Goal: Communication & Community: Participate in discussion

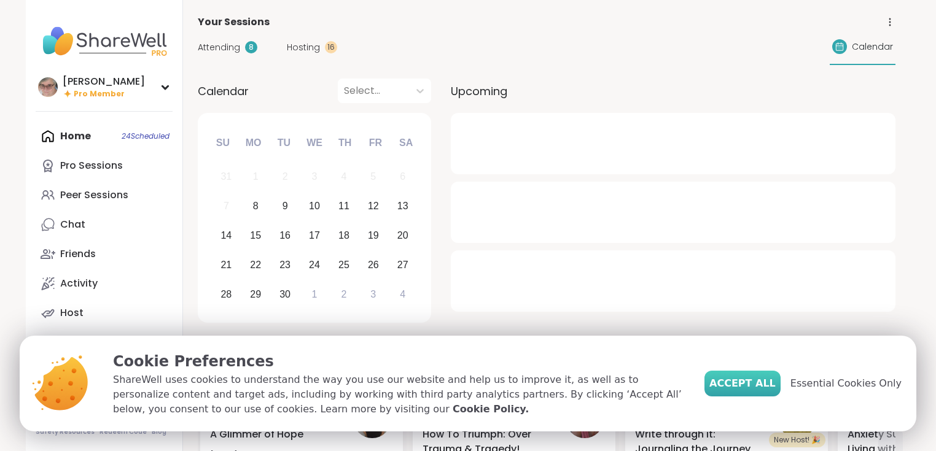
click at [767, 375] on button "Accept All" at bounding box center [742, 384] width 76 height 26
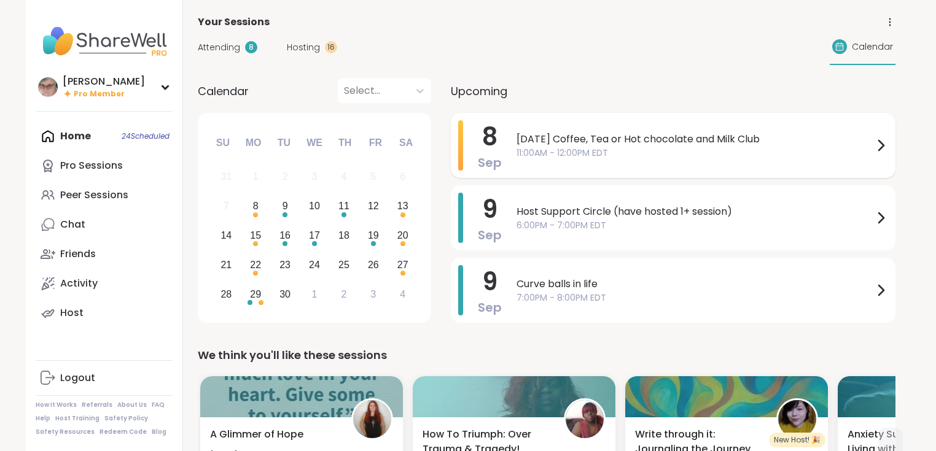
click at [613, 152] on span "11:00AM - 12:00PM EDT" at bounding box center [695, 153] width 357 height 13
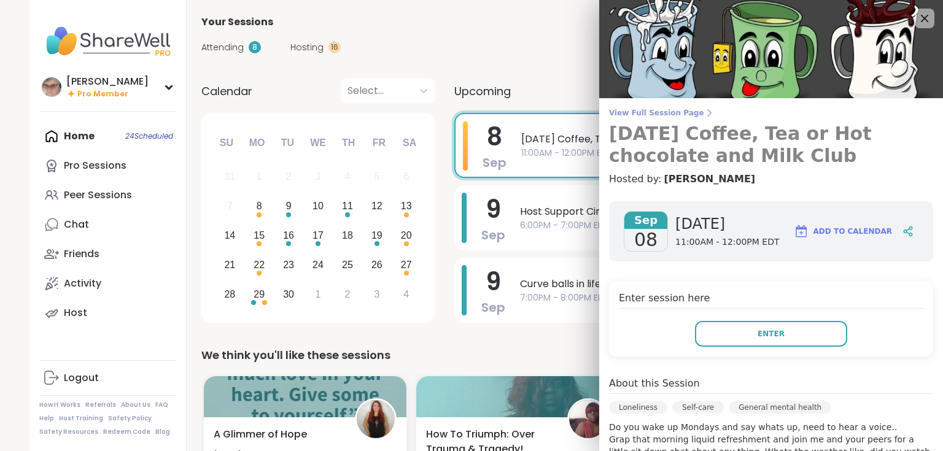
click at [638, 114] on span "View Full Session Page" at bounding box center [771, 113] width 324 height 10
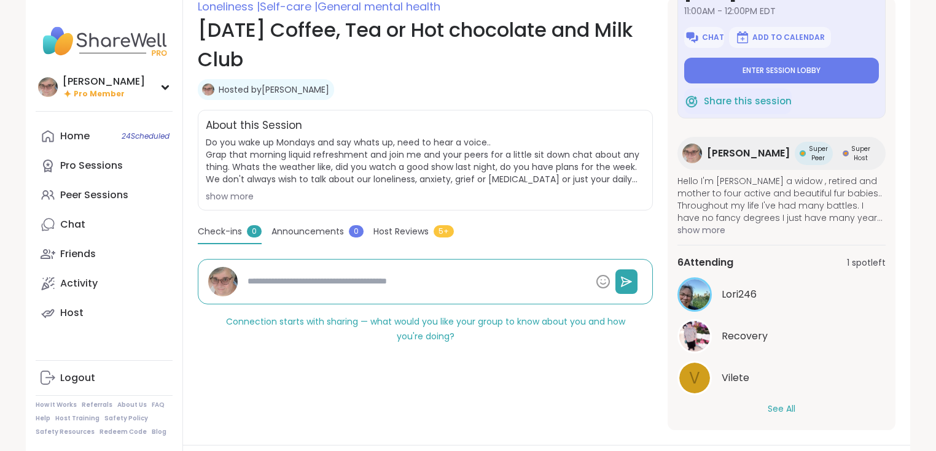
scroll to position [197, 0]
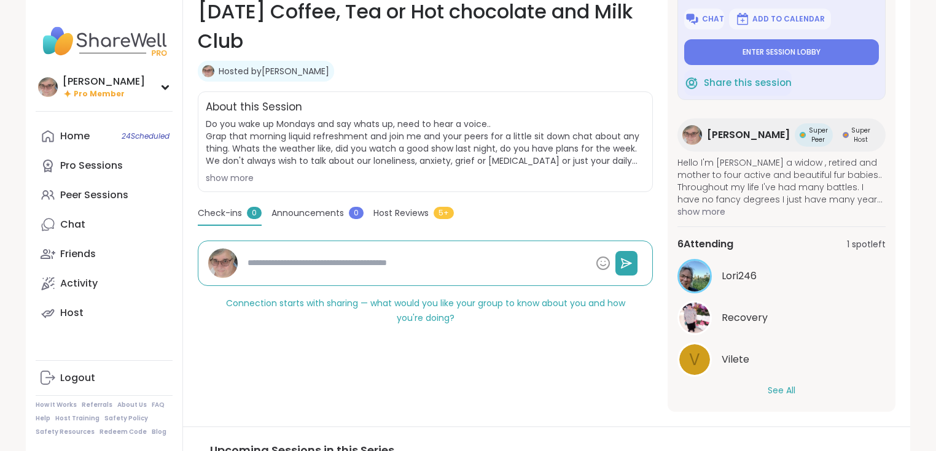
click at [768, 384] on button "See All" at bounding box center [782, 390] width 28 height 13
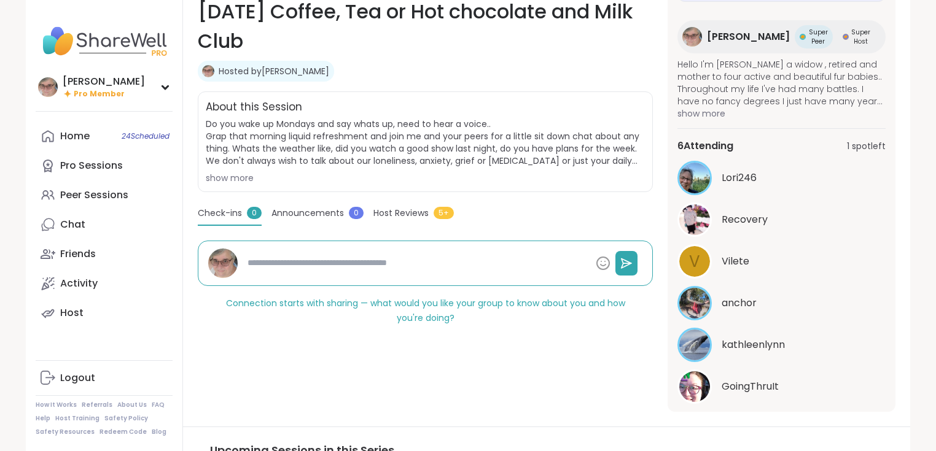
scroll to position [194, 0]
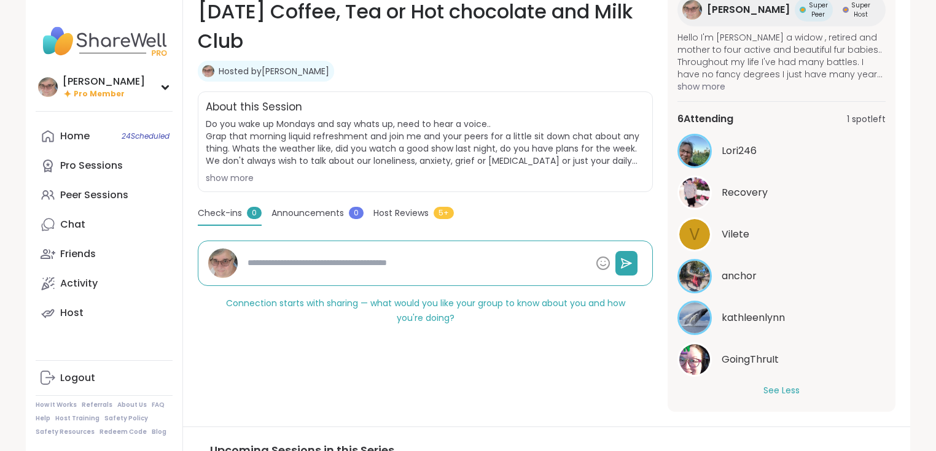
click at [762, 353] on span "GoingThruIt" at bounding box center [750, 360] width 57 height 15
click at [734, 236] on span "Vilete" at bounding box center [736, 234] width 28 height 15
click at [85, 92] on span "Pro Member" at bounding box center [99, 94] width 51 height 10
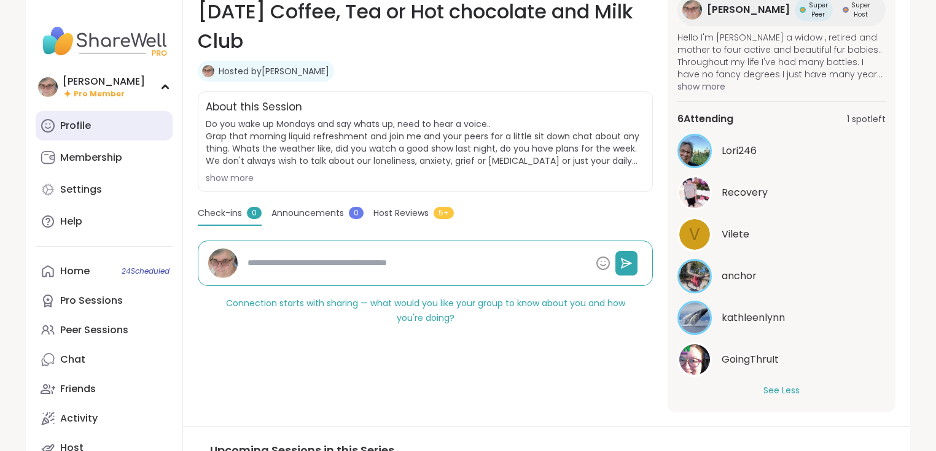
click at [83, 131] on div "Profile" at bounding box center [75, 126] width 31 height 14
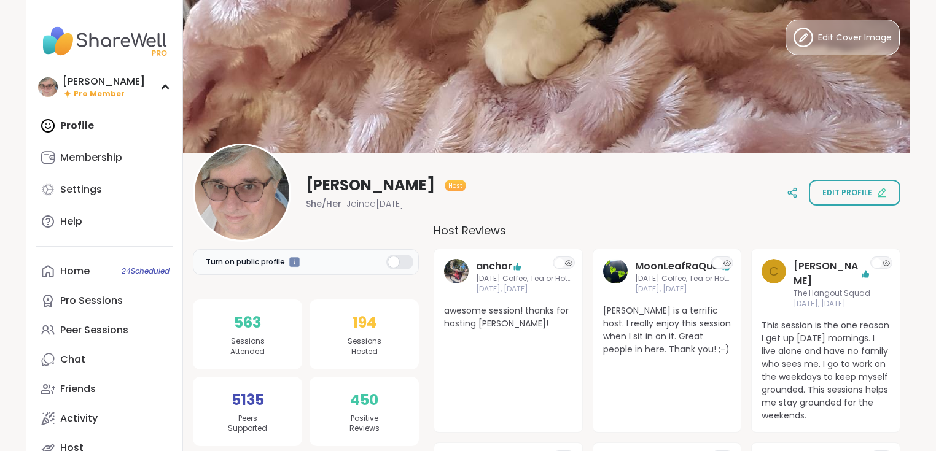
click at [824, 36] on span "Edit Cover Image" at bounding box center [855, 37] width 74 height 13
click at [802, 34] on icon at bounding box center [804, 38] width 20 height 20
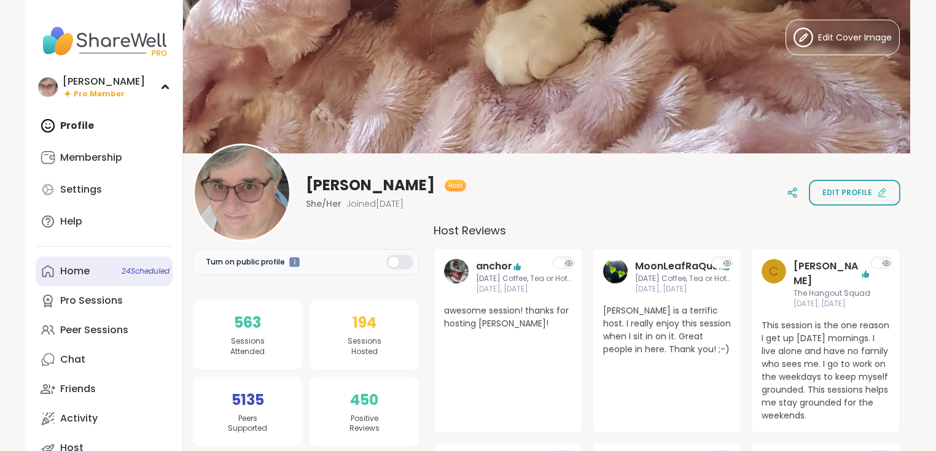
click at [69, 280] on link "Home 24 Scheduled" at bounding box center [104, 271] width 137 height 29
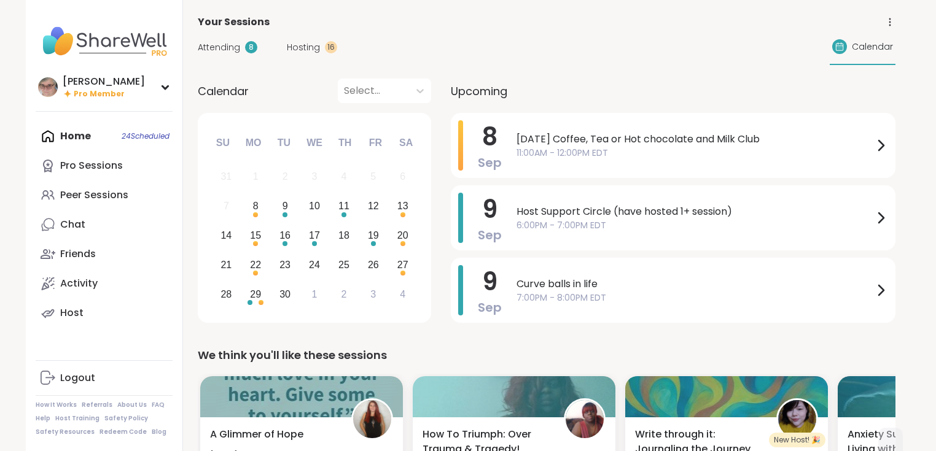
click at [630, 147] on span "11:00AM - 12:00PM EDT" at bounding box center [695, 153] width 357 height 13
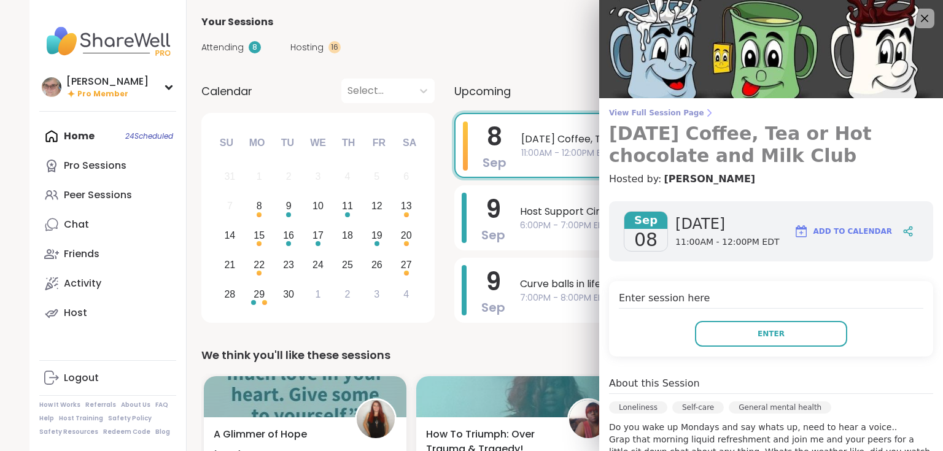
click at [646, 111] on span "View Full Session Page" at bounding box center [771, 113] width 324 height 10
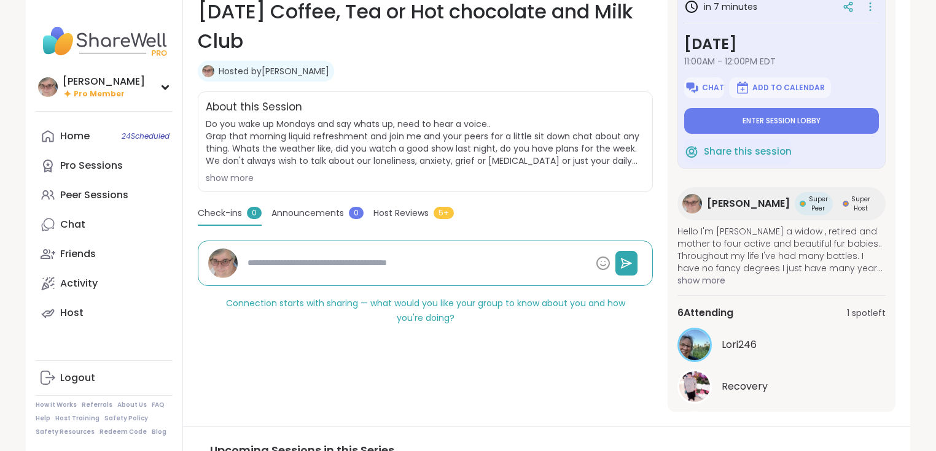
scroll to position [69, 0]
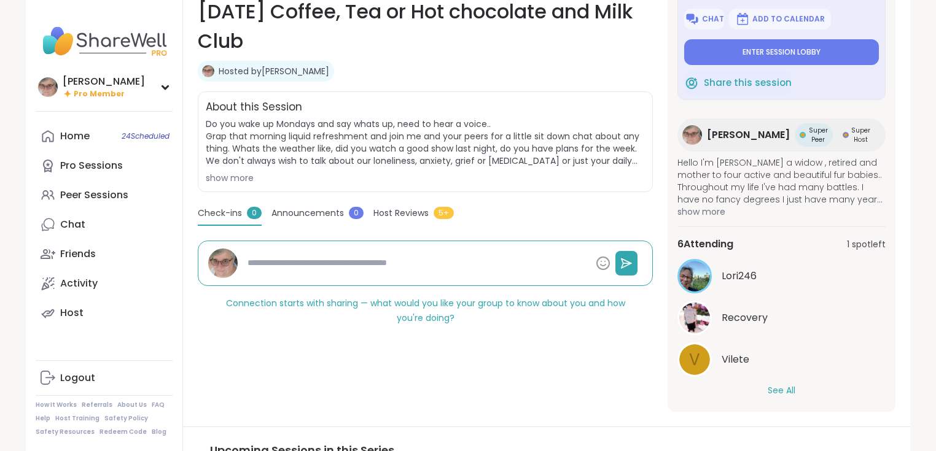
click at [771, 384] on button "See All" at bounding box center [782, 390] width 28 height 13
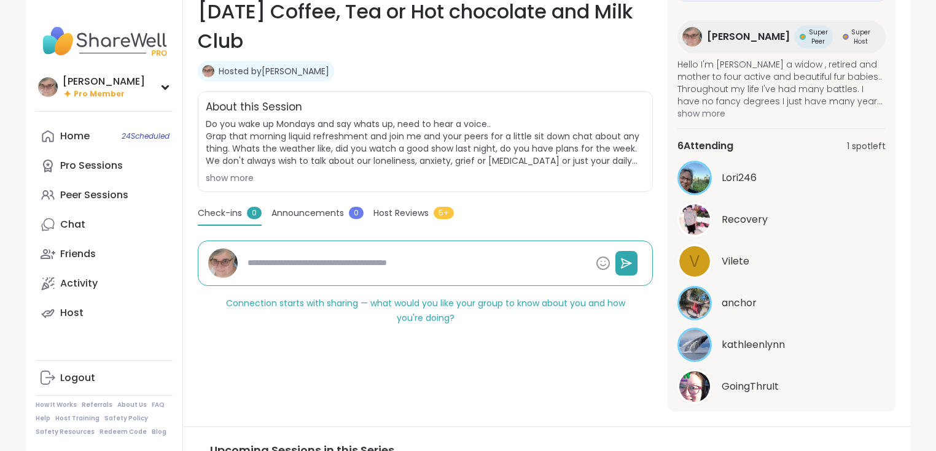
scroll to position [194, 0]
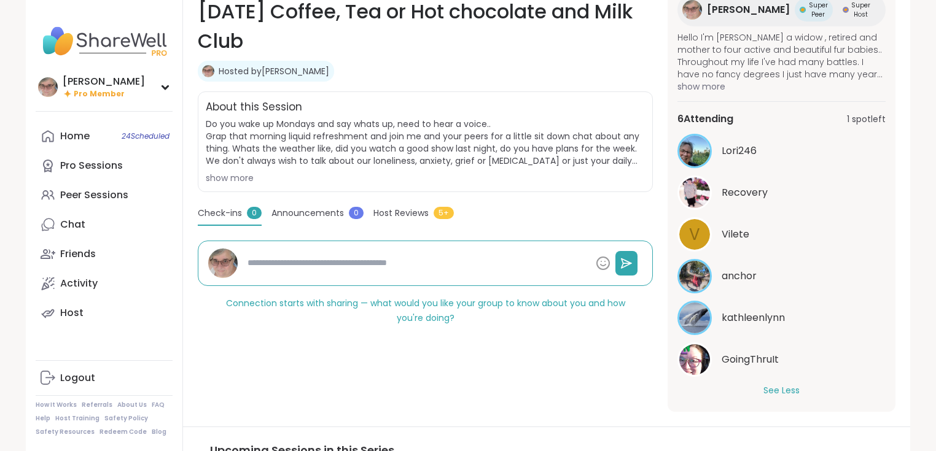
click at [404, 209] on span "Host Reviews" at bounding box center [400, 213] width 55 height 13
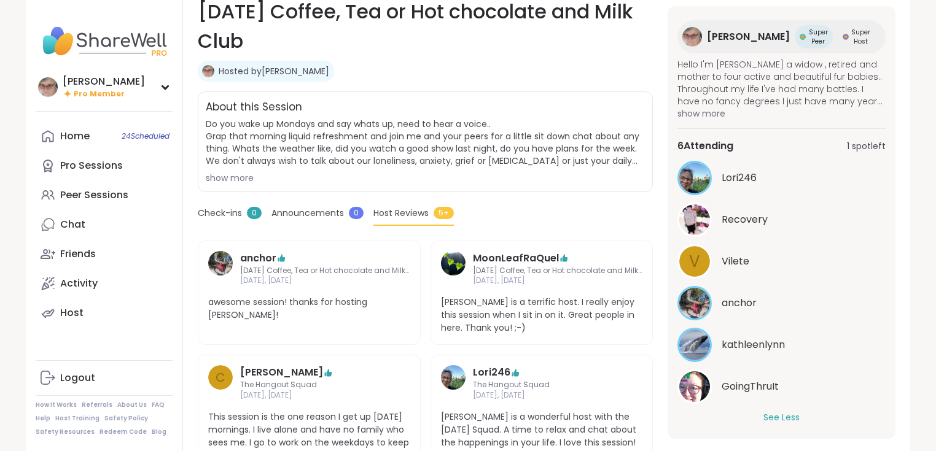
click at [302, 218] on span "Announcements" at bounding box center [307, 213] width 72 height 13
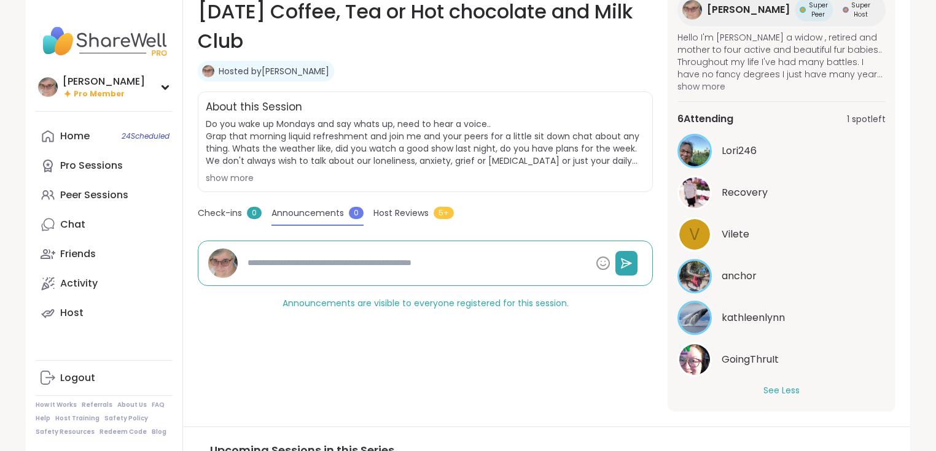
click at [231, 214] on span "Check-ins" at bounding box center [220, 213] width 44 height 13
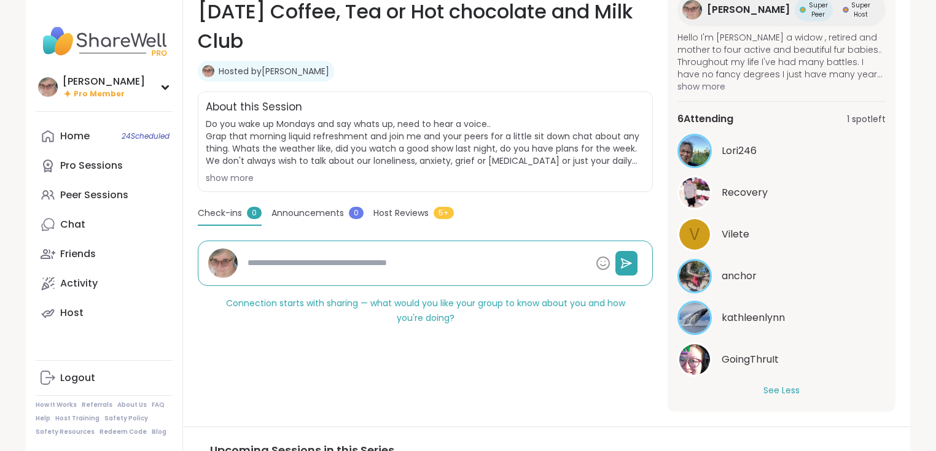
click at [294, 214] on span "Announcements" at bounding box center [307, 213] width 72 height 13
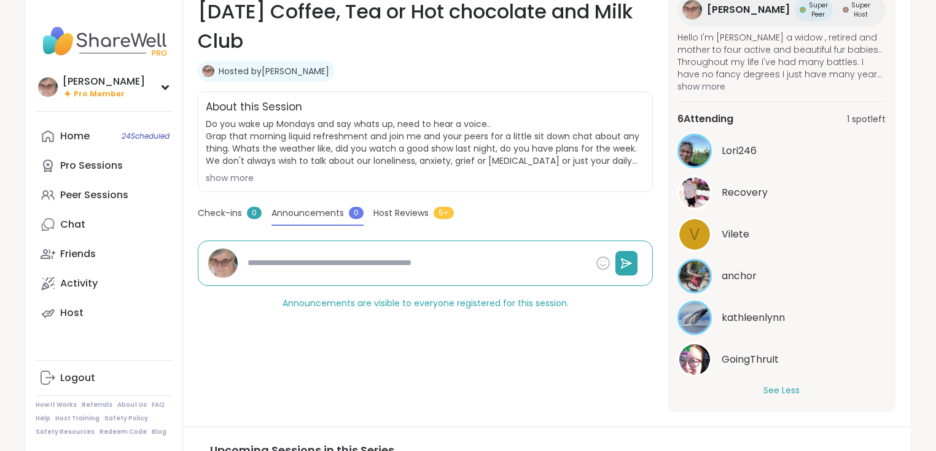
click at [607, 259] on icon at bounding box center [603, 263] width 15 height 15
click at [384, 337] on div "Loneliness | Self-care | General mental health [DATE] Coffee, Tea or Hot chocol…" at bounding box center [425, 195] width 455 height 433
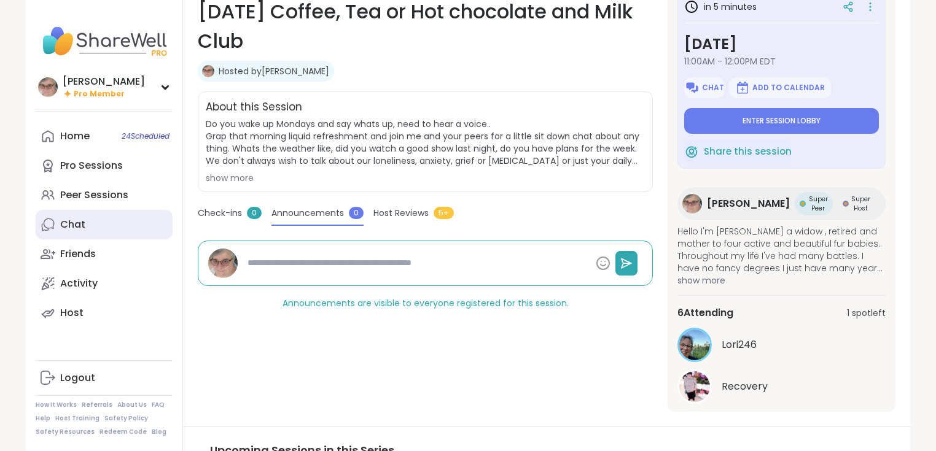
click at [98, 218] on link "Chat" at bounding box center [104, 224] width 137 height 29
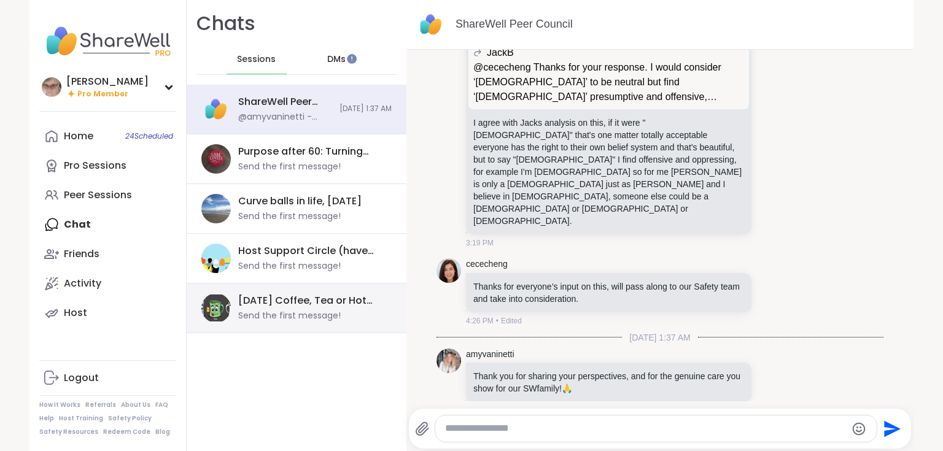
click at [259, 312] on div "Send the first message!" at bounding box center [289, 316] width 103 height 12
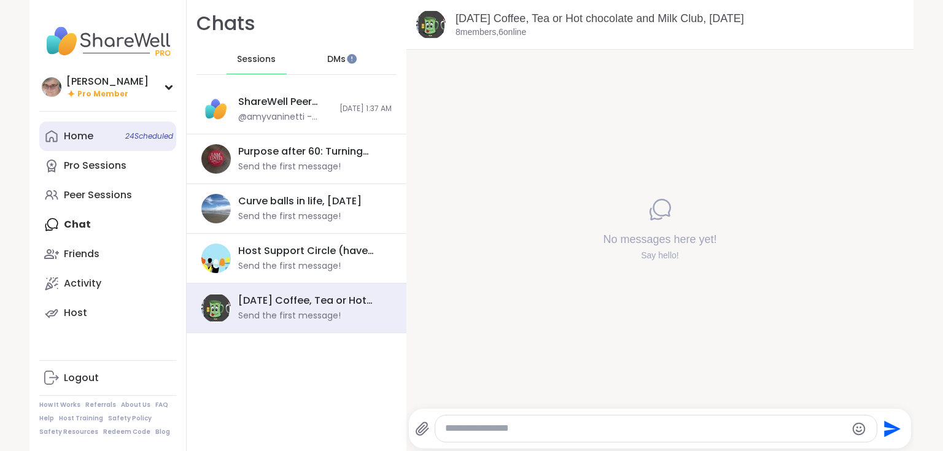
click at [64, 130] on div "Home 24 Scheduled" at bounding box center [78, 137] width 29 height 14
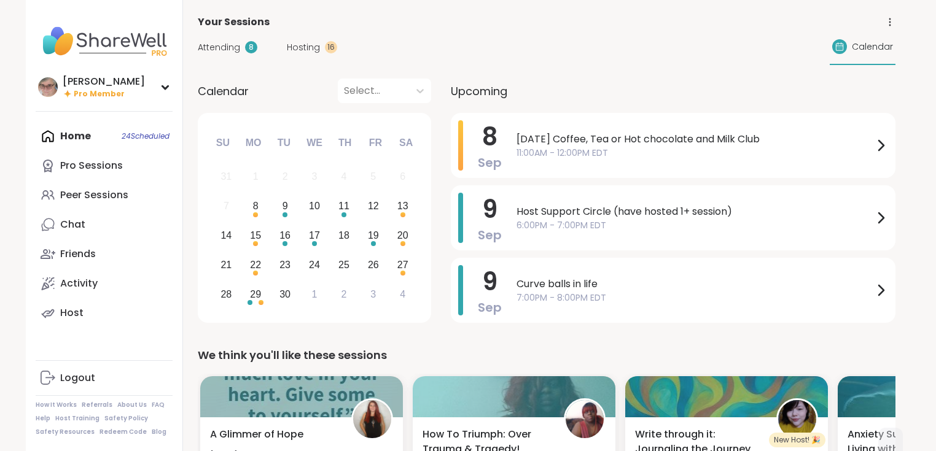
click at [544, 150] on span "11:00AM - 12:00PM EDT" at bounding box center [695, 153] width 357 height 13
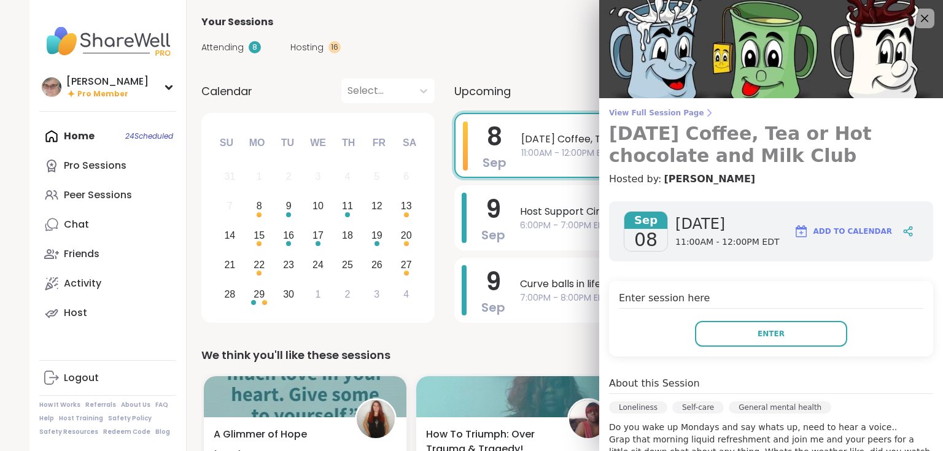
click at [637, 111] on span "View Full Session Page" at bounding box center [771, 113] width 324 height 10
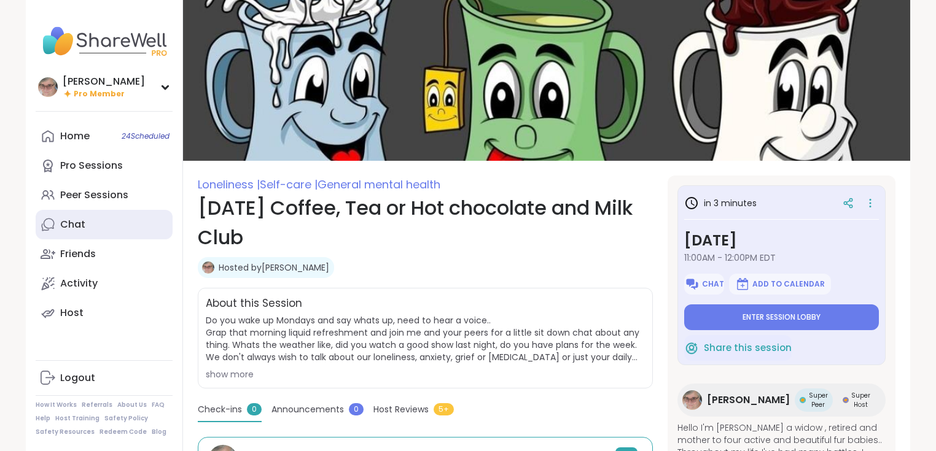
click at [85, 219] on link "Chat" at bounding box center [104, 224] width 137 height 29
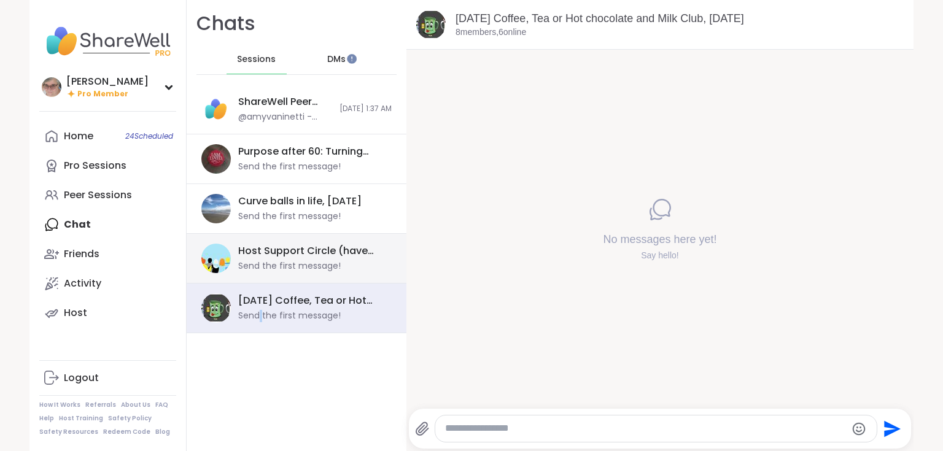
drag, startPoint x: 257, startPoint y: 316, endPoint x: 339, endPoint y: 270, distance: 94.0
click at [259, 317] on div "Send the first message!" at bounding box center [289, 316] width 103 height 12
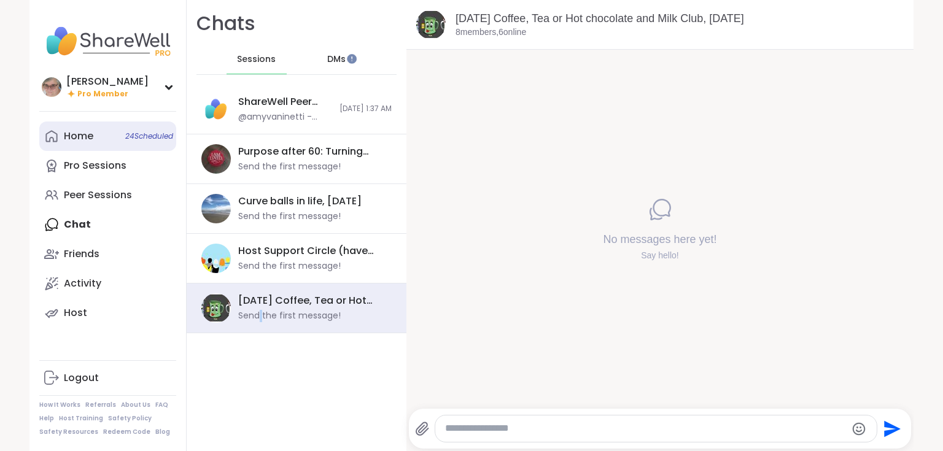
click at [86, 138] on div "Home 24 Scheduled" at bounding box center [78, 137] width 29 height 14
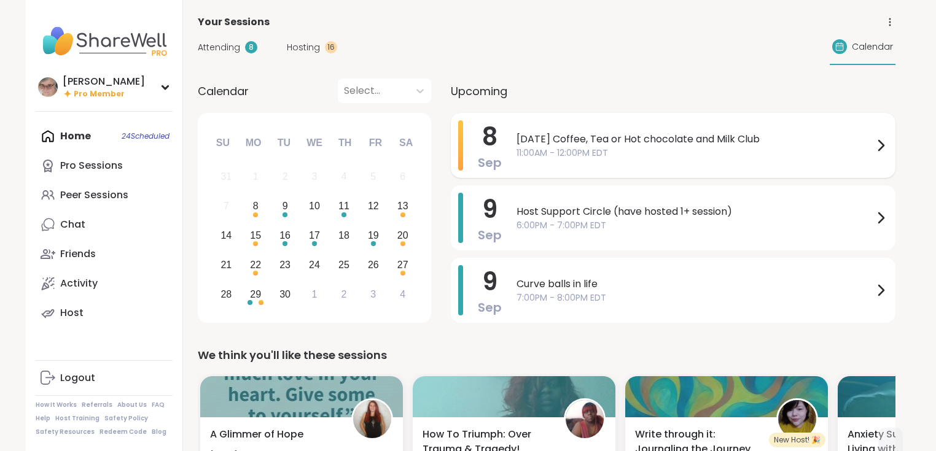
click at [554, 142] on span "[DATE] Coffee, Tea or Hot chocolate and Milk Club" at bounding box center [695, 139] width 357 height 15
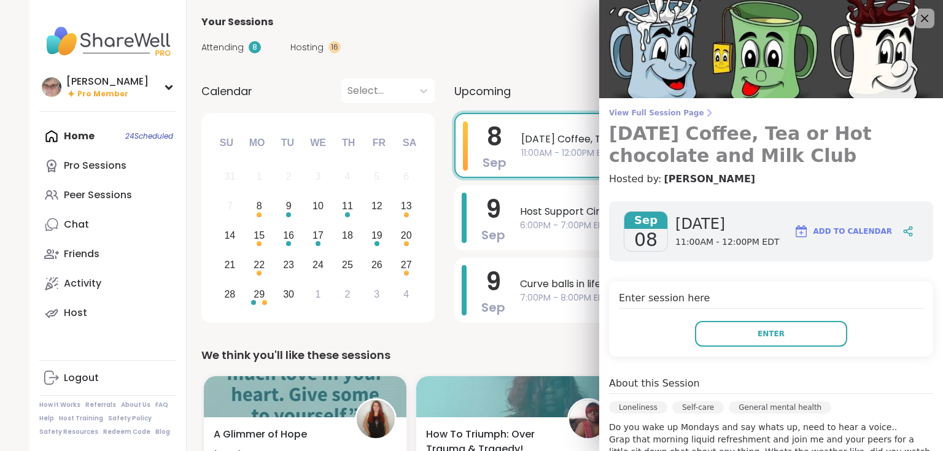
click at [666, 112] on span "View Full Session Page" at bounding box center [771, 113] width 324 height 10
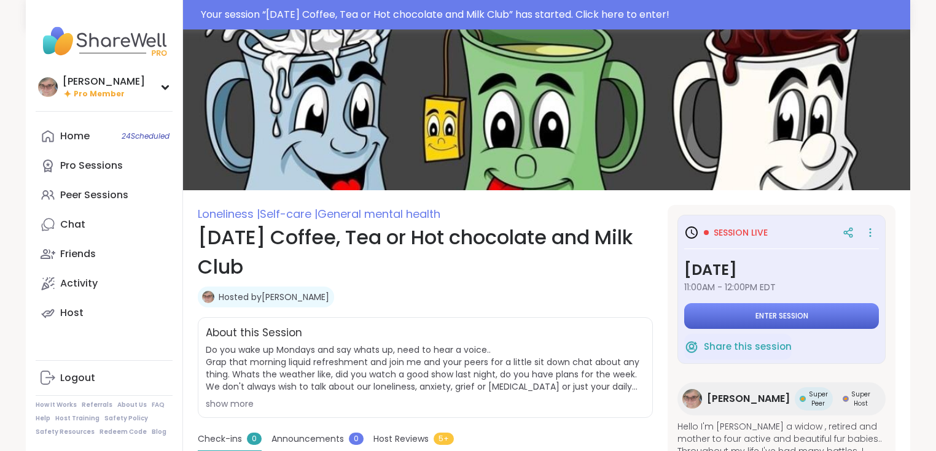
click at [755, 317] on span "Enter session" at bounding box center [781, 316] width 53 height 10
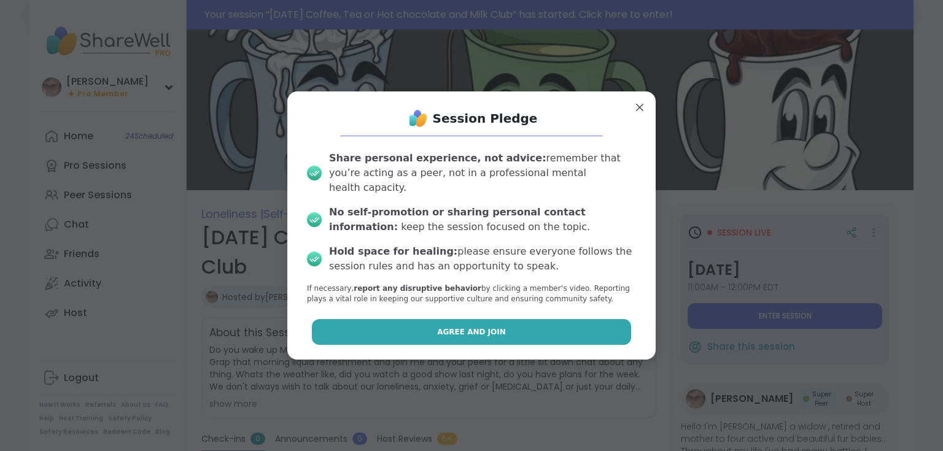
click at [451, 327] on span "Agree and Join" at bounding box center [471, 332] width 69 height 11
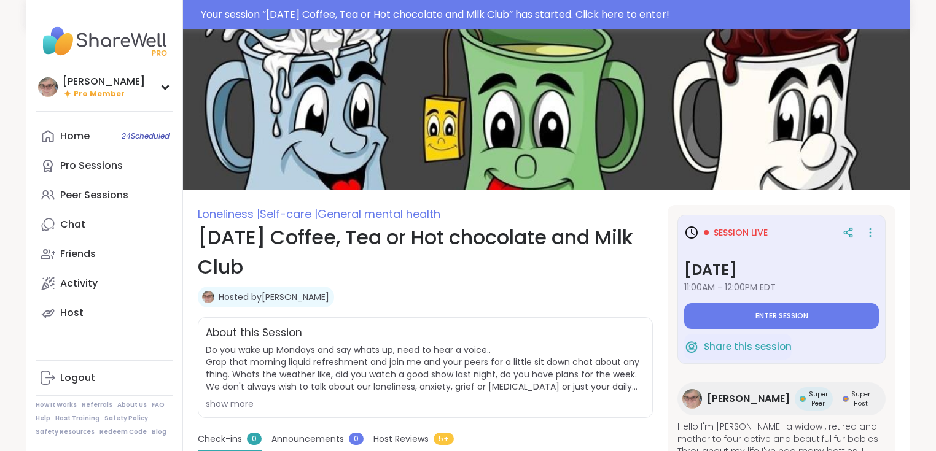
type textarea "*"
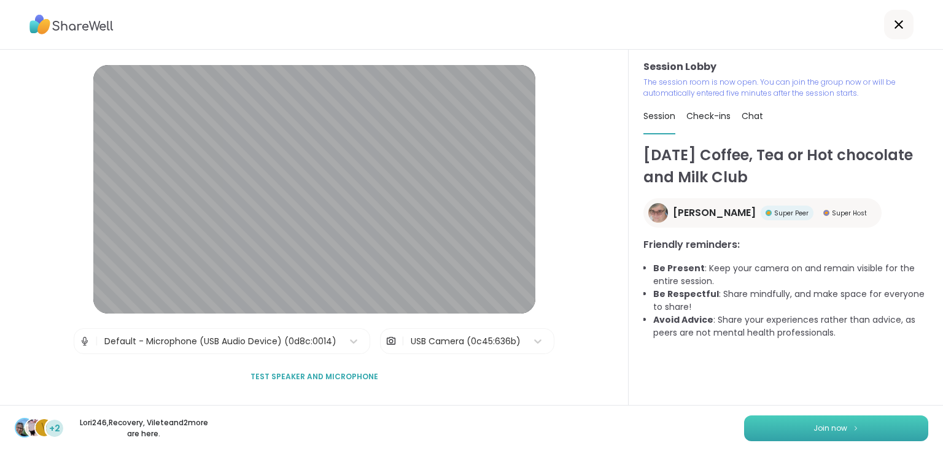
click at [800, 425] on button "Join now" at bounding box center [836, 429] width 184 height 26
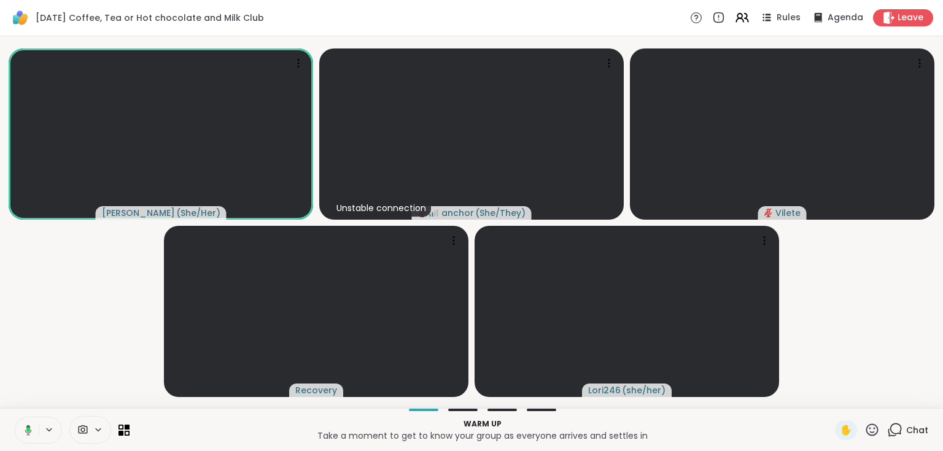
click at [890, 436] on icon at bounding box center [895, 430] width 15 height 15
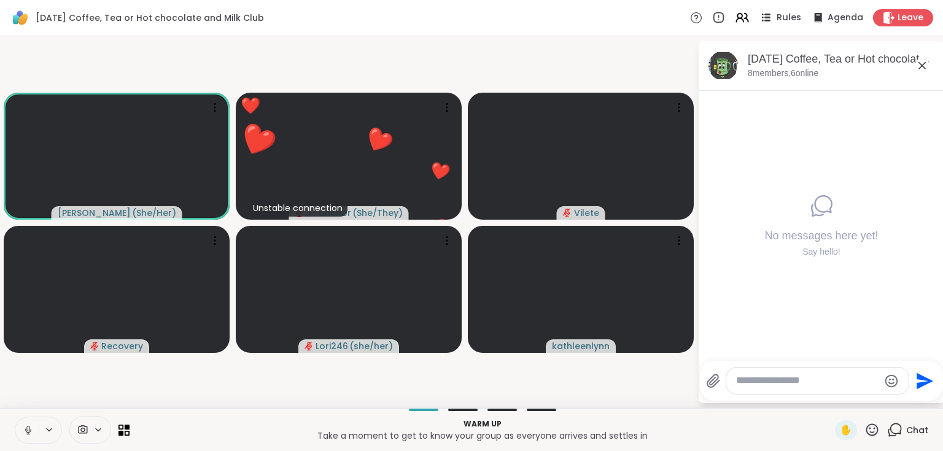
click at [785, 16] on span "Rules" at bounding box center [789, 18] width 25 height 13
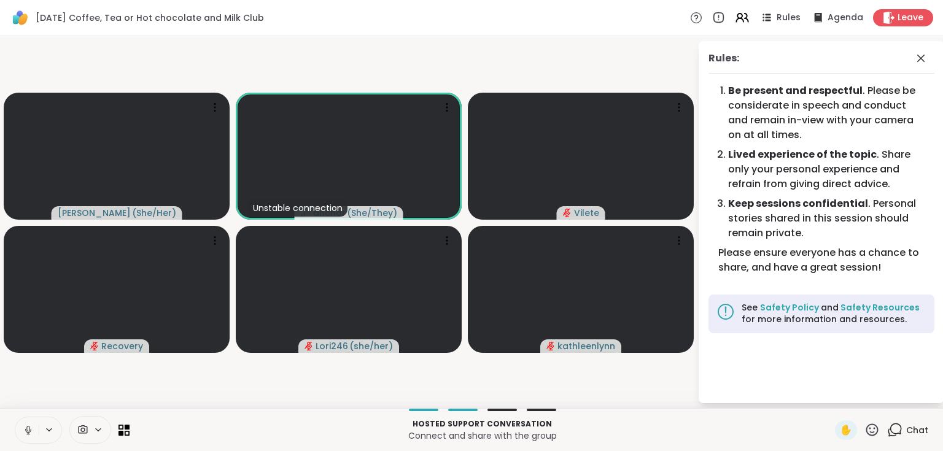
click at [39, 434] on button at bounding box center [50, 430] width 23 height 10
click at [33, 436] on button at bounding box center [26, 431] width 23 height 26
click at [34, 439] on button at bounding box center [26, 431] width 23 height 26
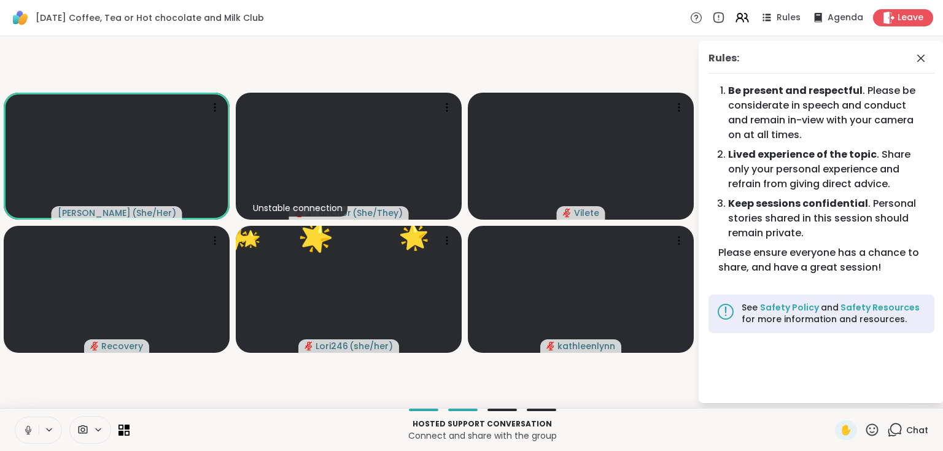
click at [865, 431] on icon at bounding box center [872, 430] width 15 height 15
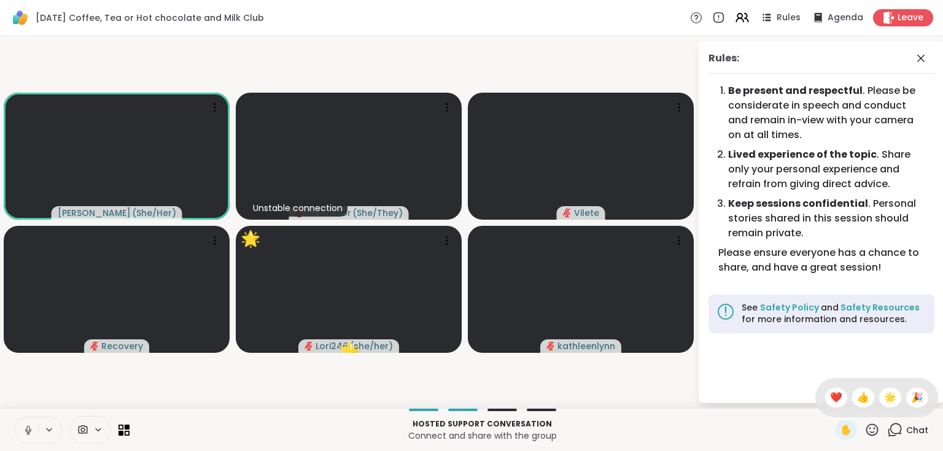
click at [865, 431] on icon at bounding box center [872, 430] width 15 height 15
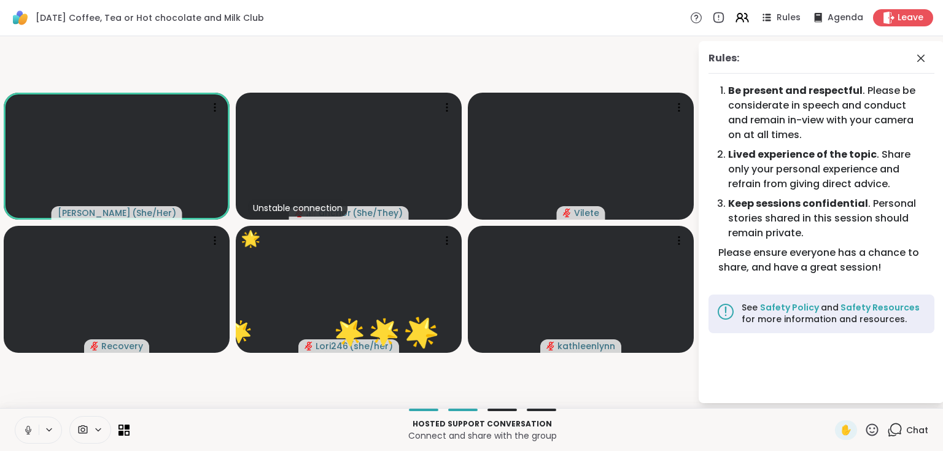
click at [865, 431] on icon at bounding box center [872, 430] width 15 height 15
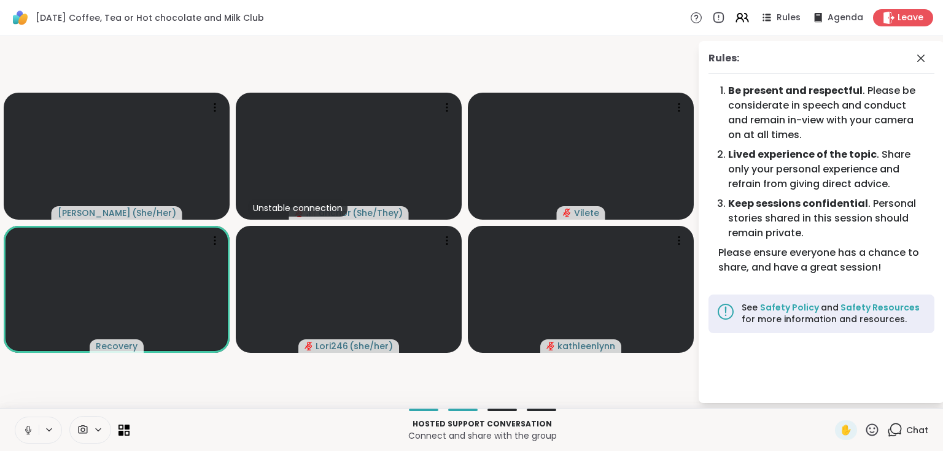
click at [630, 402] on video-player-container "[PERSON_NAME] ( She/Her ) Unstable connection anchor ( She/They ) Vilete Recove…" at bounding box center [348, 222] width 683 height 362
click at [44, 426] on icon at bounding box center [49, 430] width 10 height 10
click at [29, 428] on icon at bounding box center [28, 430] width 11 height 11
click at [31, 427] on icon at bounding box center [28, 430] width 11 height 11
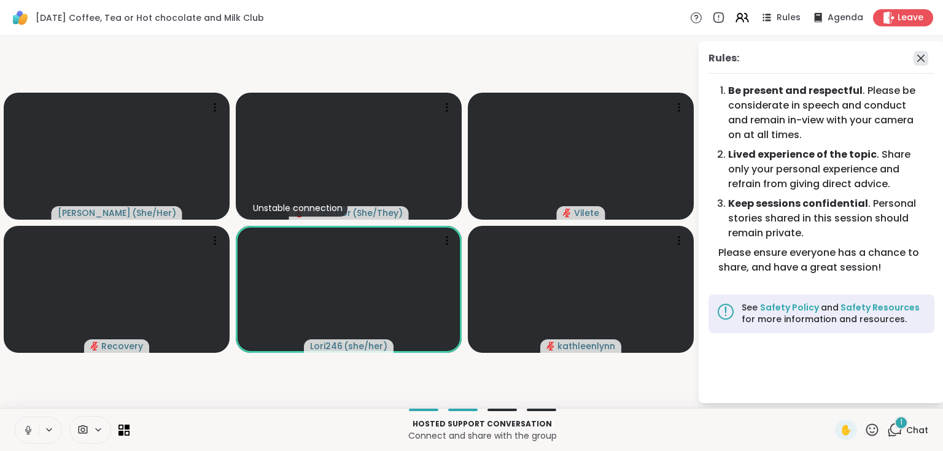
click at [924, 57] on icon at bounding box center [921, 58] width 15 height 15
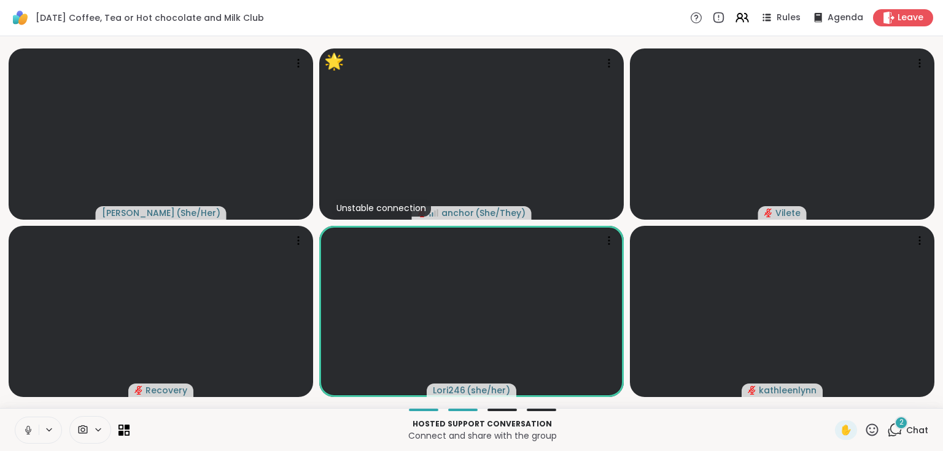
click at [895, 425] on div "2" at bounding box center [902, 423] width 14 height 14
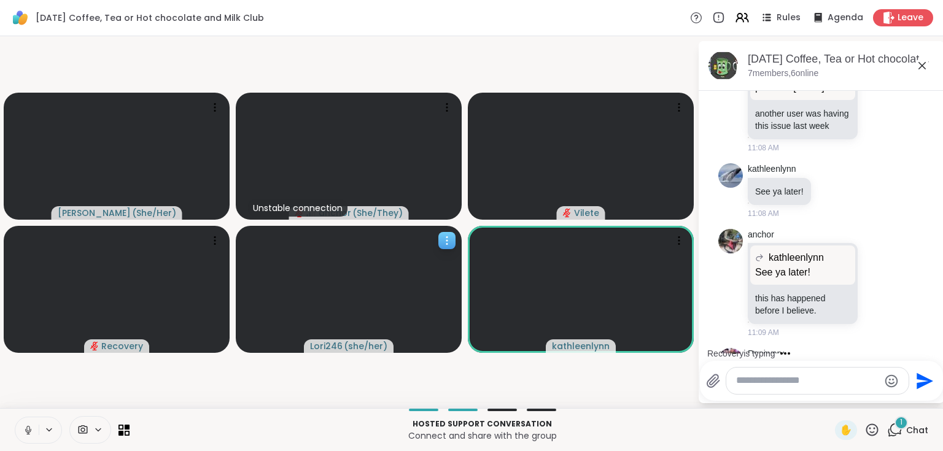
scroll to position [298, 0]
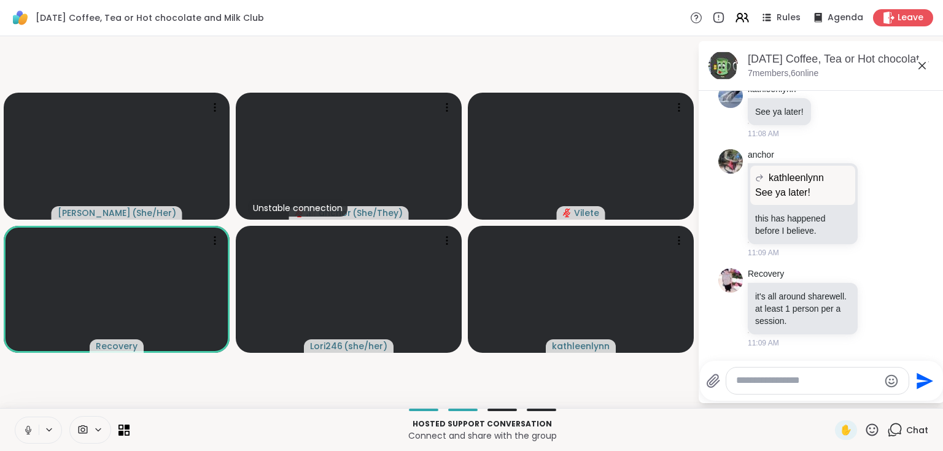
click at [751, 383] on textarea "Type your message" at bounding box center [807, 381] width 143 height 13
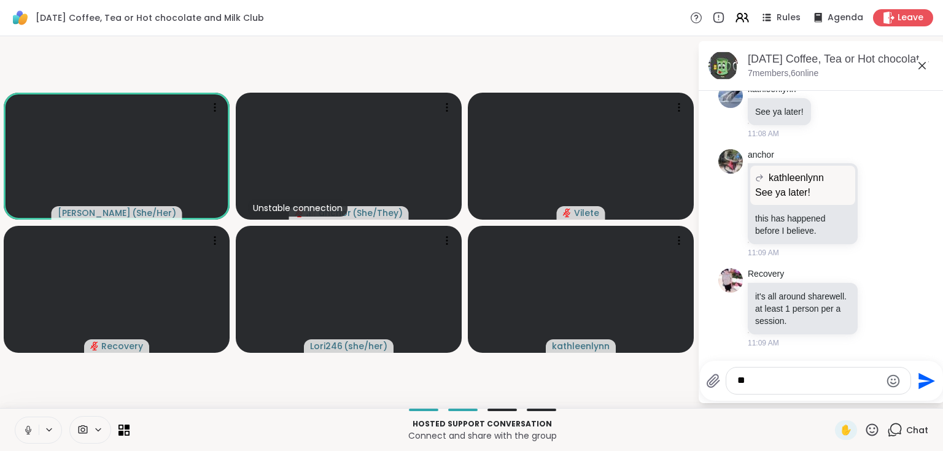
type textarea "*"
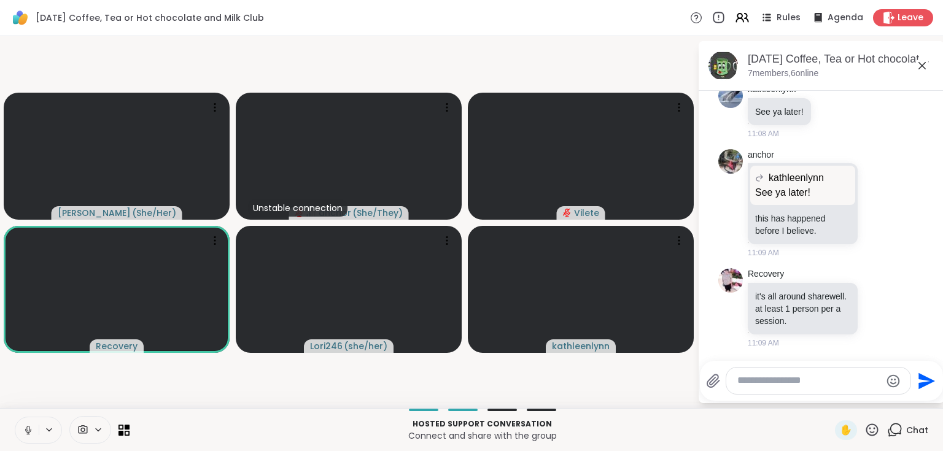
click at [716, 17] on icon at bounding box center [719, 18] width 14 height 14
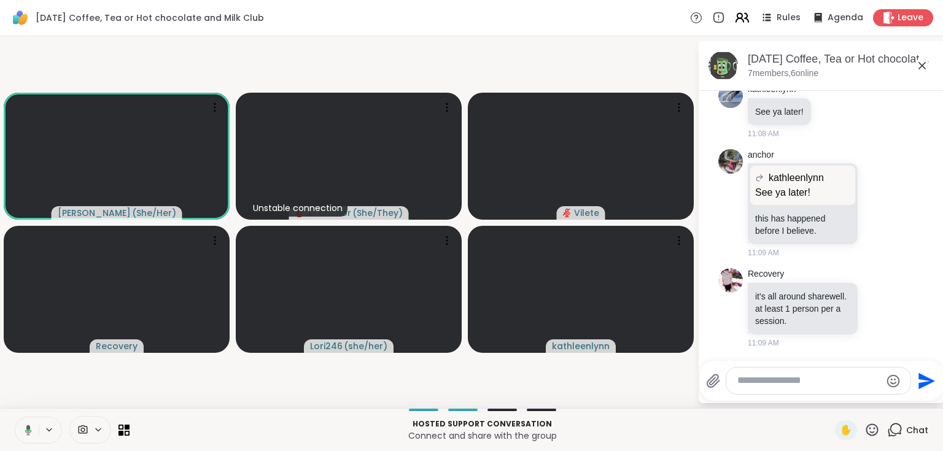
click at [737, 17] on icon at bounding box center [742, 17] width 15 height 15
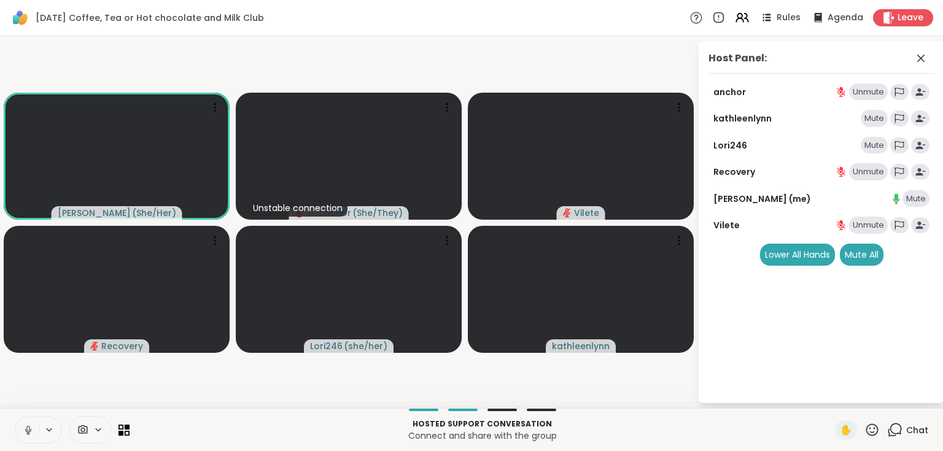
click at [690, 20] on icon at bounding box center [696, 17] width 13 height 13
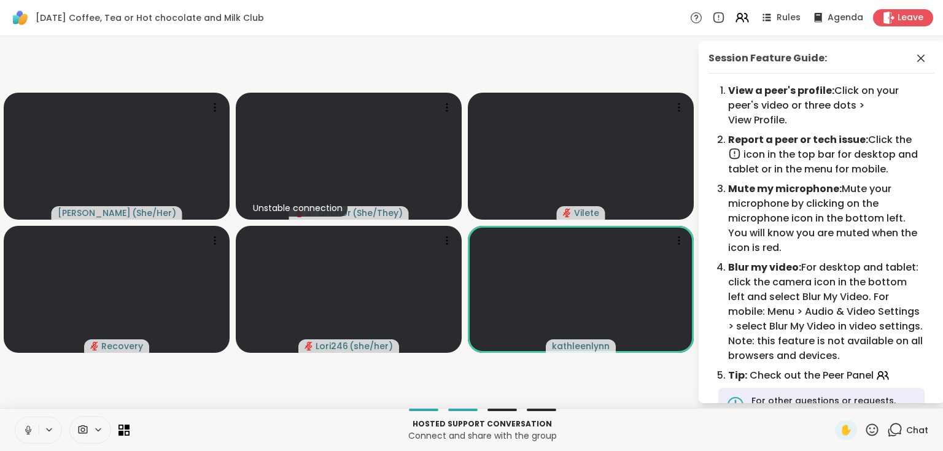
click at [914, 60] on icon at bounding box center [921, 58] width 15 height 15
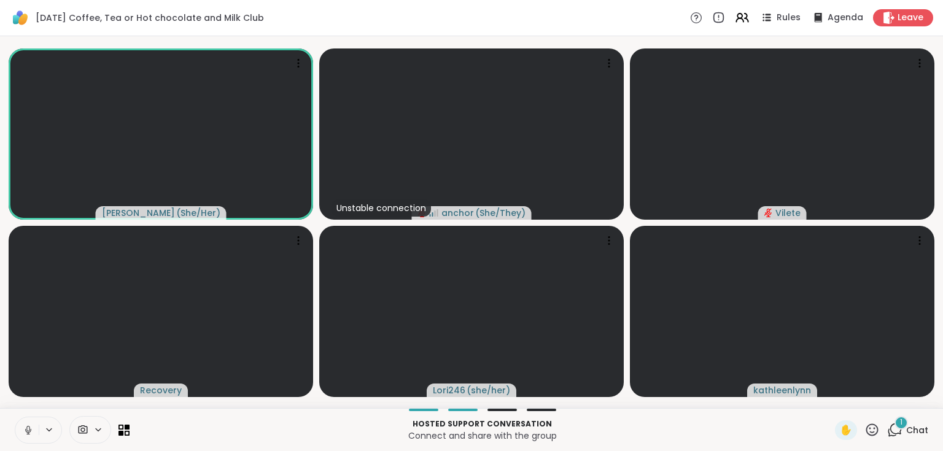
click at [897, 429] on div "1" at bounding box center [902, 423] width 14 height 14
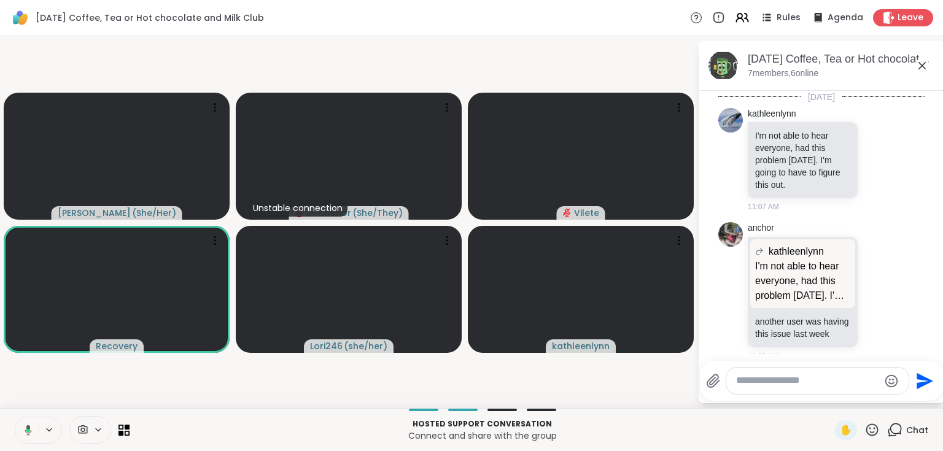
scroll to position [429, 0]
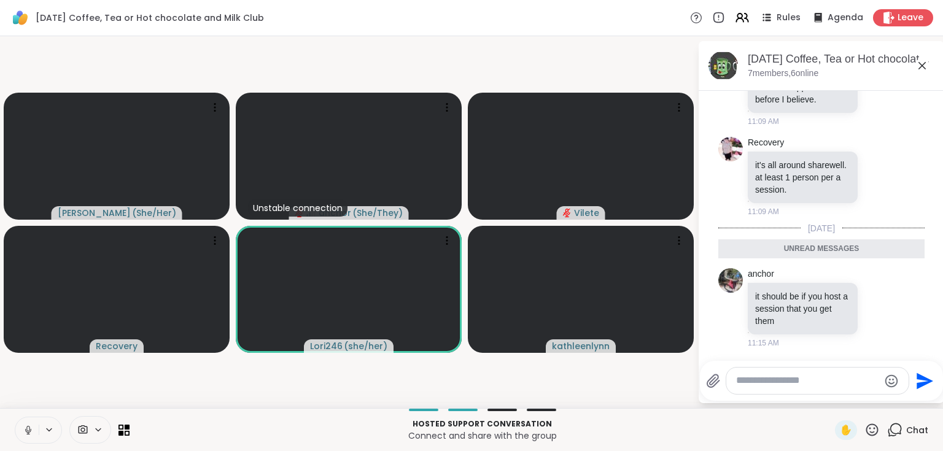
click at [923, 68] on icon at bounding box center [922, 65] width 15 height 15
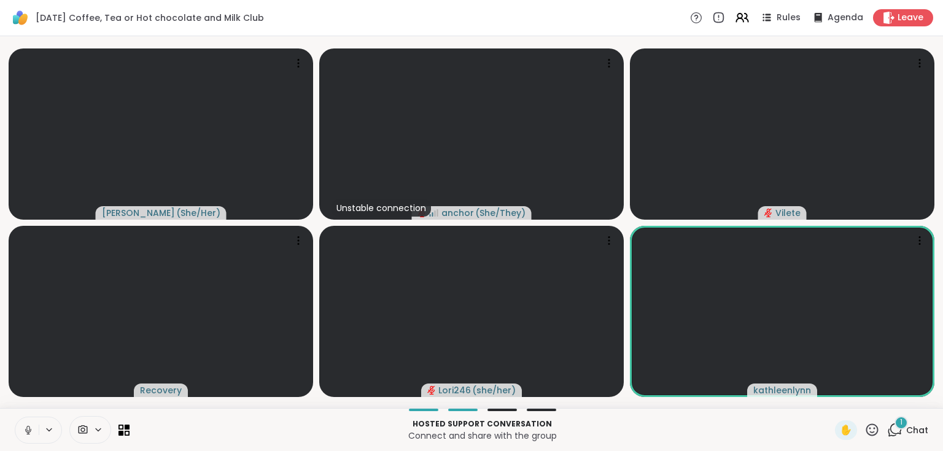
click at [889, 430] on icon at bounding box center [895, 430] width 15 height 15
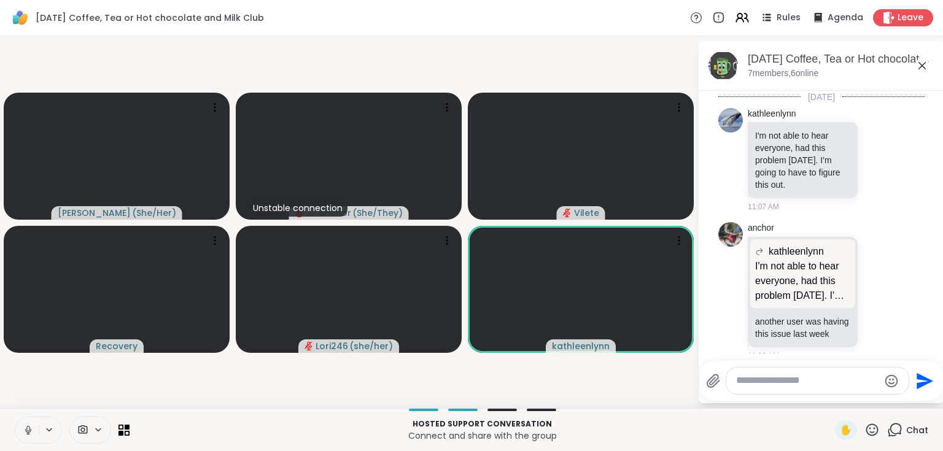
scroll to position [494, 0]
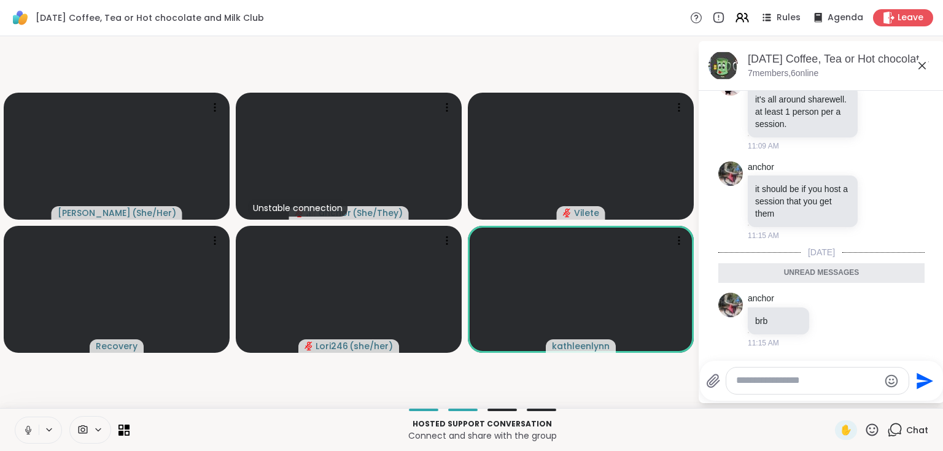
click at [927, 63] on icon at bounding box center [922, 65] width 15 height 15
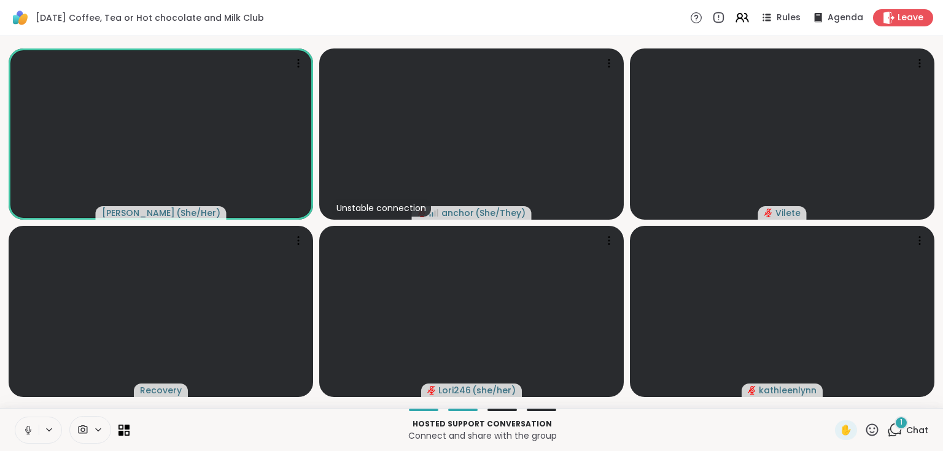
click at [892, 433] on icon at bounding box center [897, 429] width 12 height 11
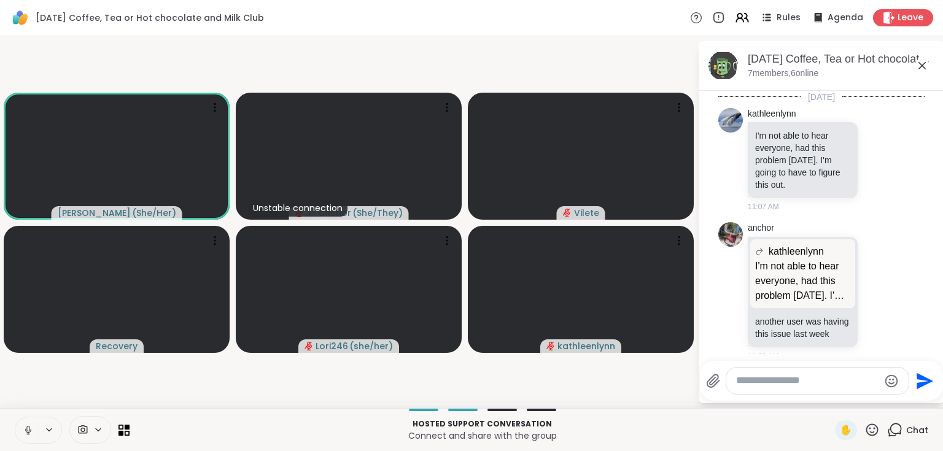
scroll to position [602, 0]
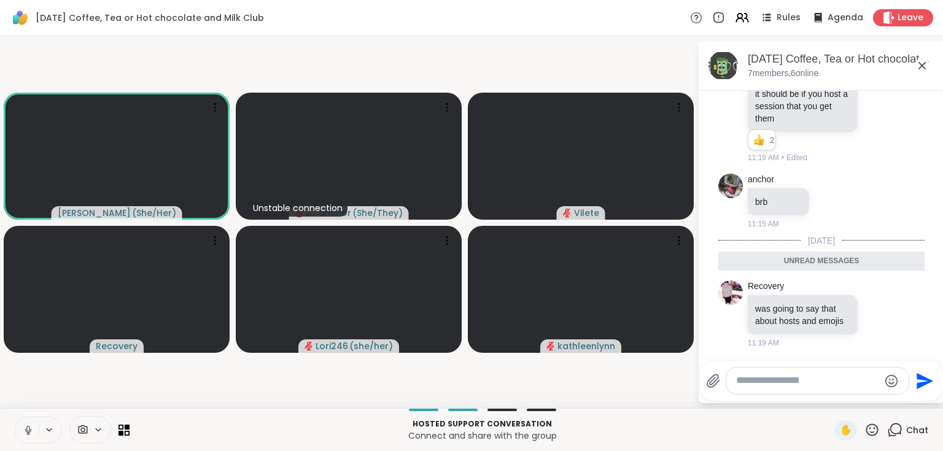
click at [924, 64] on icon at bounding box center [922, 65] width 7 height 7
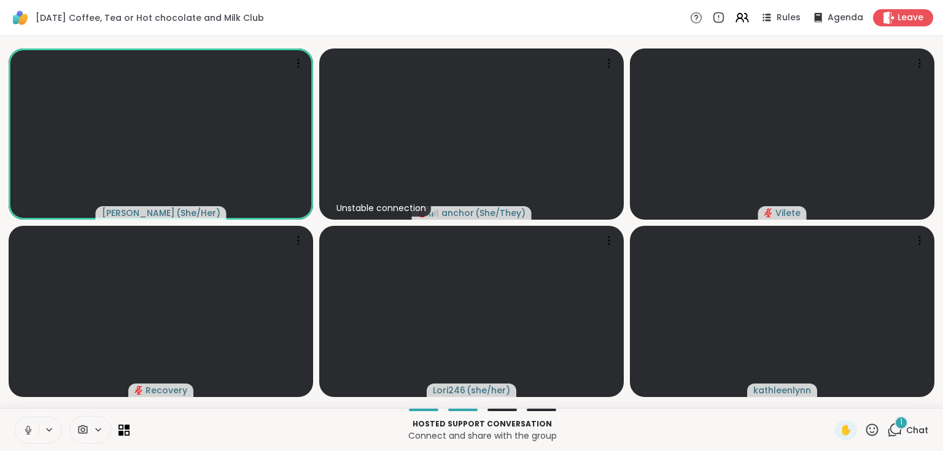
click at [891, 429] on icon at bounding box center [895, 430] width 15 height 15
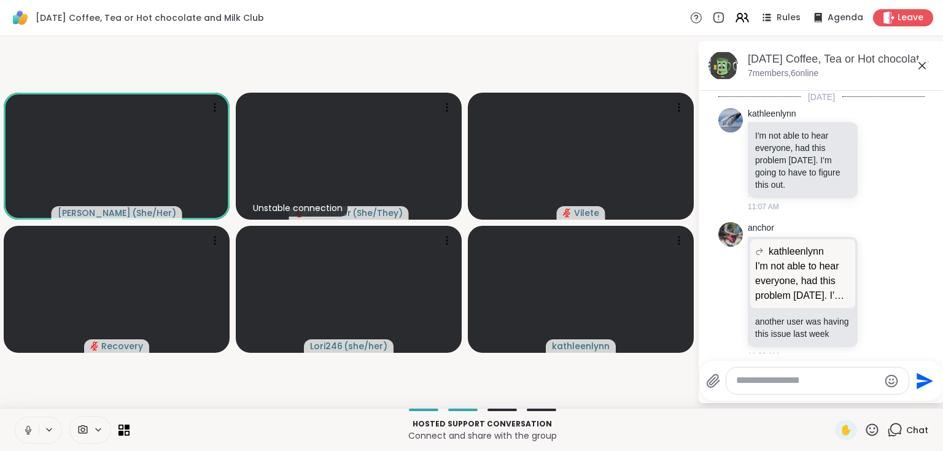
scroll to position [704, 0]
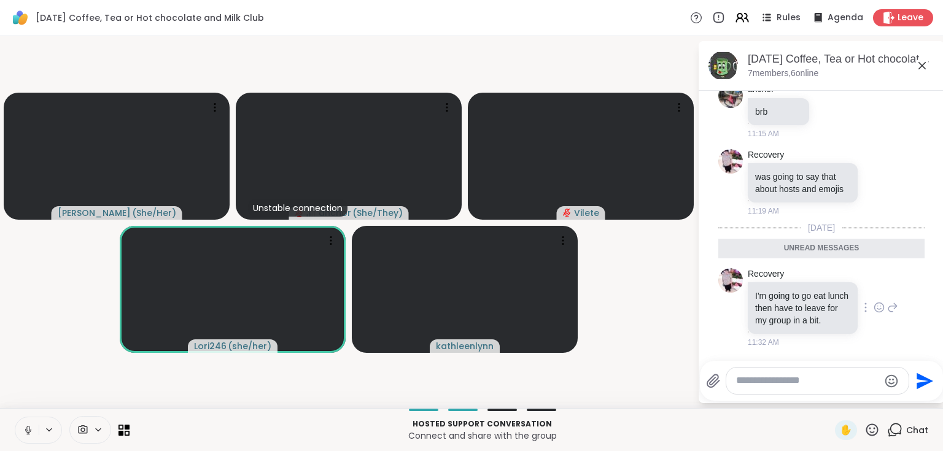
click at [875, 304] on icon at bounding box center [879, 307] width 9 height 9
click at [847, 284] on div "Select Reaction: Thumbs up" at bounding box center [852, 288] width 11 height 11
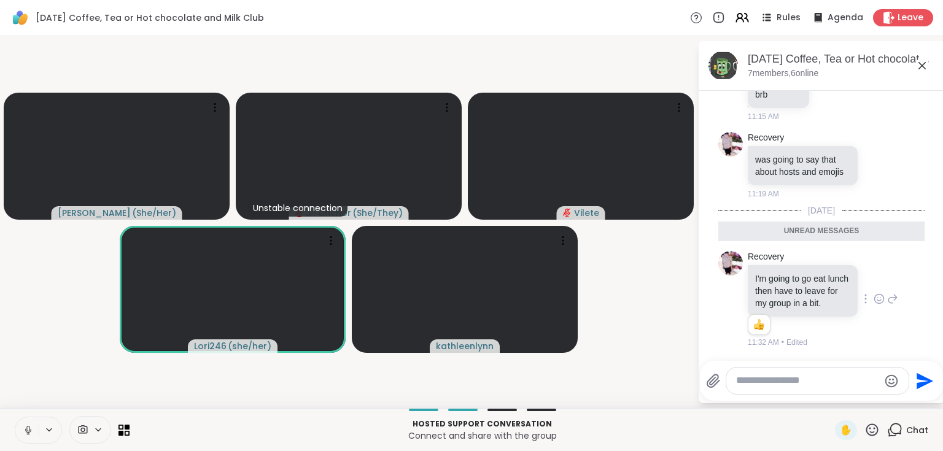
scroll to position [722, 0]
click at [919, 63] on icon at bounding box center [922, 65] width 15 height 15
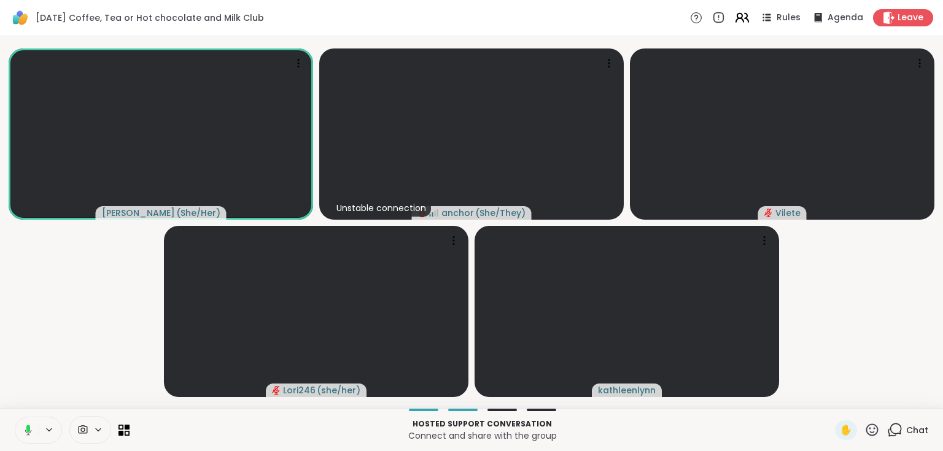
click at [739, 19] on icon at bounding box center [742, 17] width 15 height 15
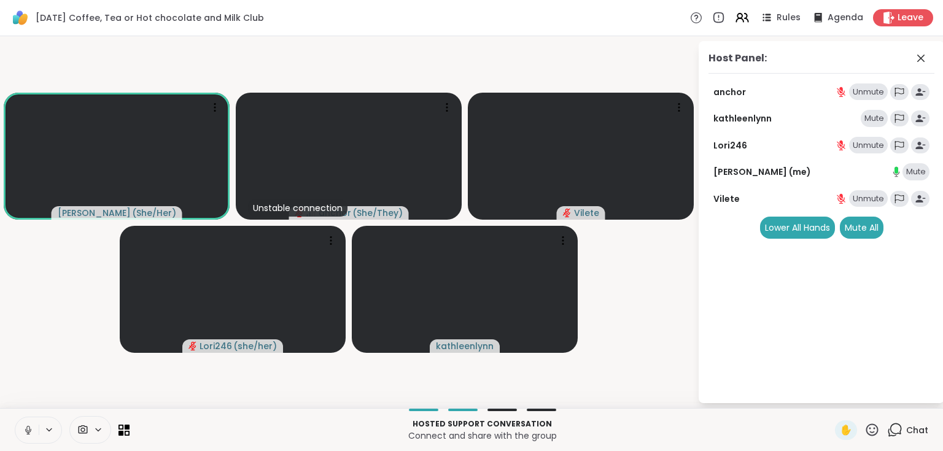
click at [857, 95] on div "Unmute" at bounding box center [868, 92] width 39 height 17
click at [862, 143] on div "Unmute" at bounding box center [868, 145] width 39 height 17
click at [861, 198] on div "Unmute" at bounding box center [868, 198] width 39 height 17
click at [919, 60] on icon at bounding box center [921, 58] width 15 height 15
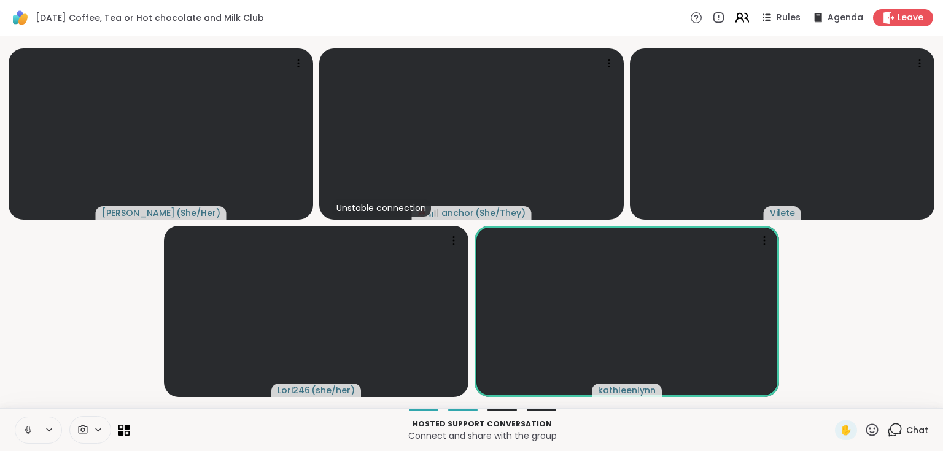
click at [738, 19] on icon at bounding box center [739, 20] width 7 height 4
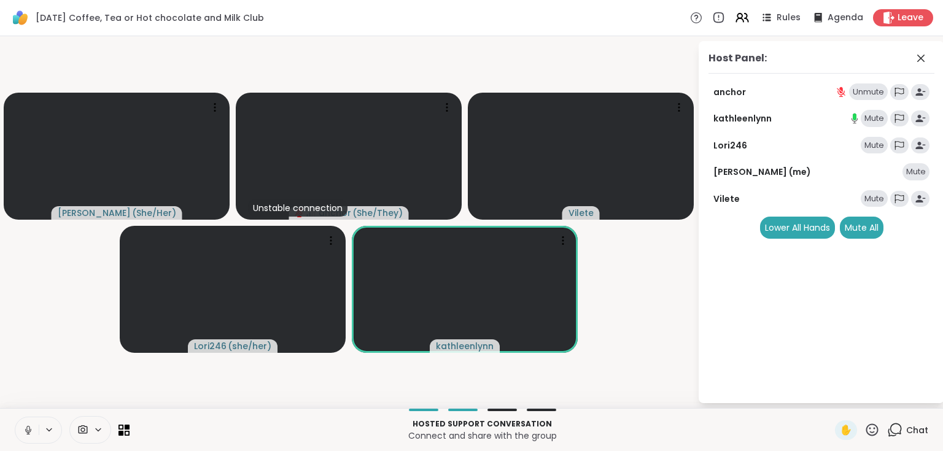
click at [857, 92] on div "Unmute" at bounding box center [868, 92] width 39 height 17
click at [919, 60] on icon at bounding box center [921, 58] width 15 height 15
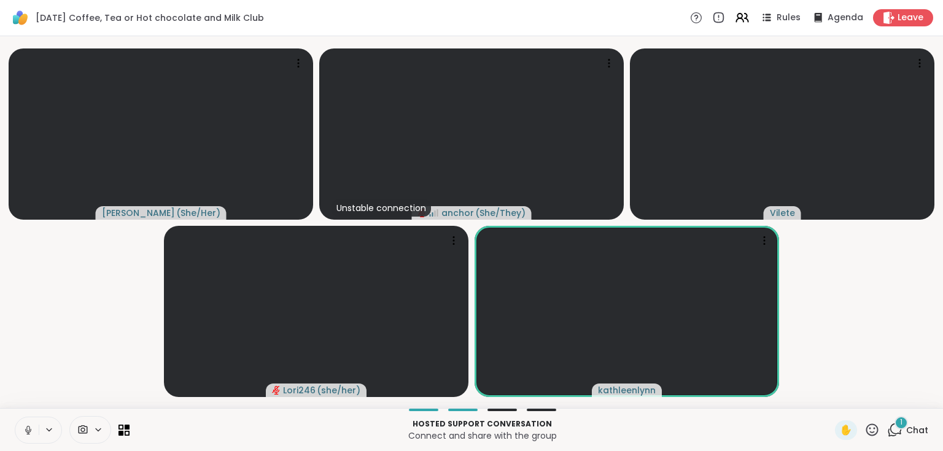
click at [895, 428] on div "1" at bounding box center [902, 423] width 14 height 14
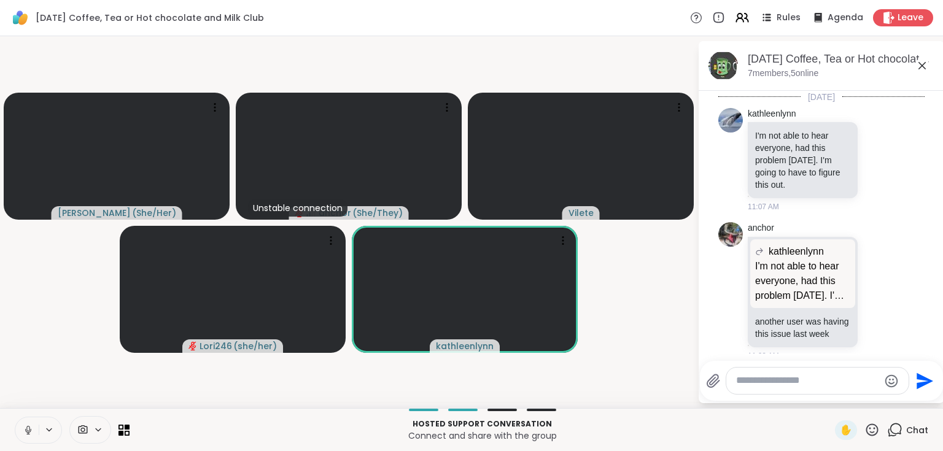
scroll to position [799, 0]
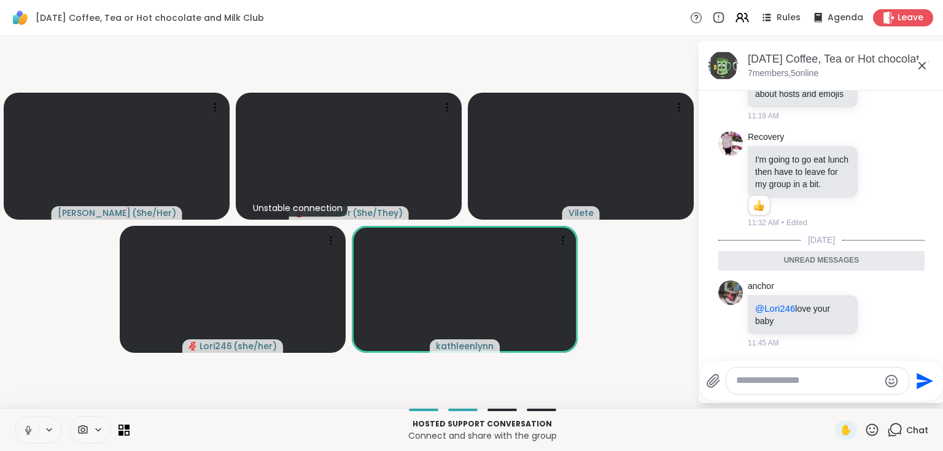
click at [923, 61] on icon at bounding box center [922, 65] width 15 height 15
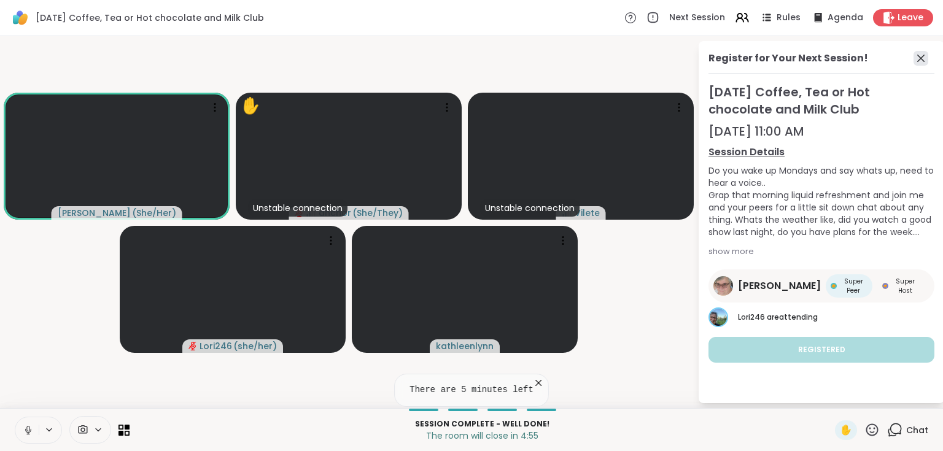
click at [926, 56] on icon at bounding box center [921, 58] width 15 height 15
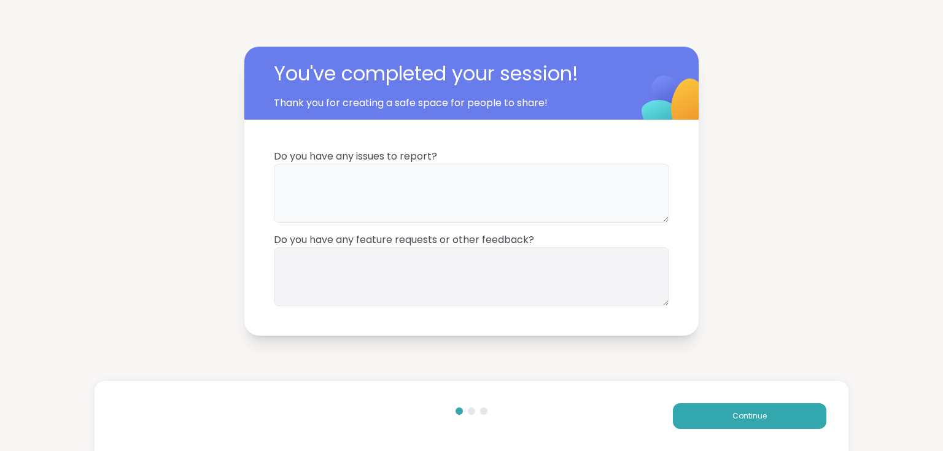
click at [435, 201] on textarea at bounding box center [472, 193] width 396 height 59
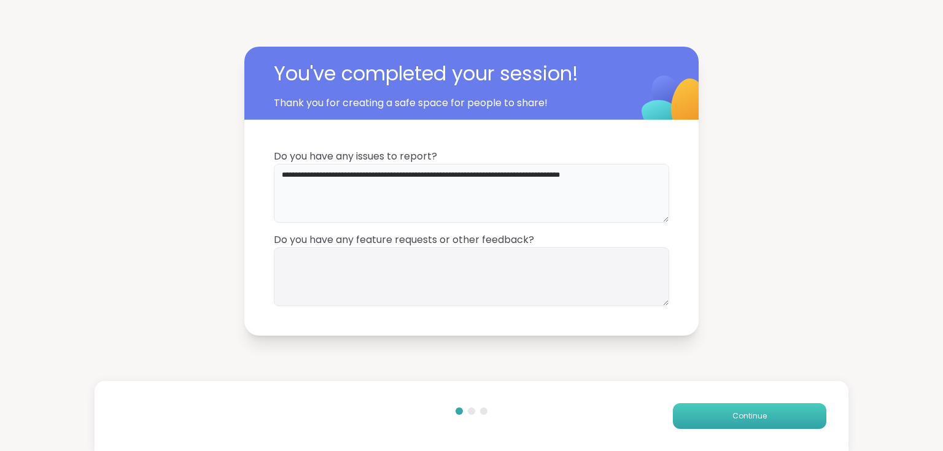
type textarea "**********"
click at [784, 419] on button "Continue" at bounding box center [750, 417] width 154 height 26
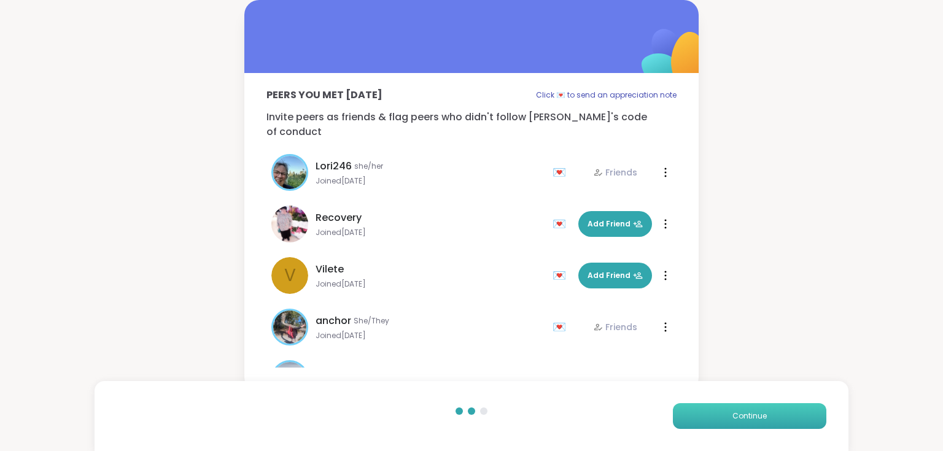
click at [784, 420] on button "Continue" at bounding box center [750, 417] width 154 height 26
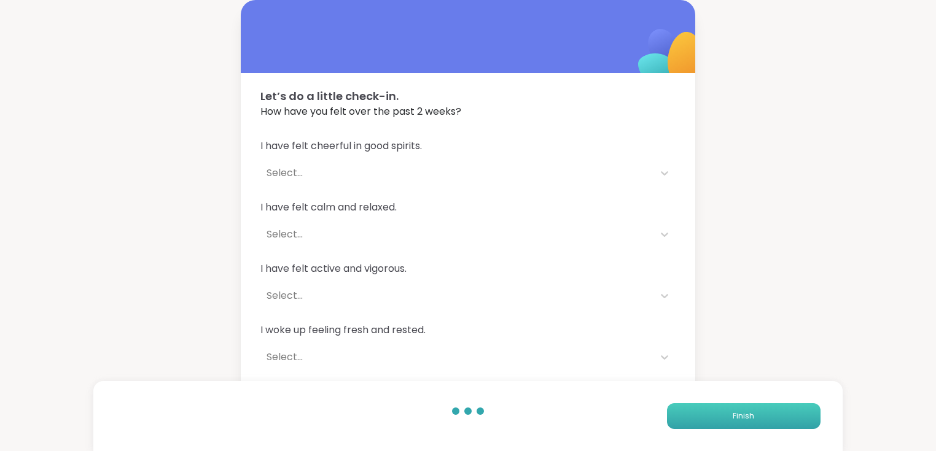
click at [784, 420] on button "Finish" at bounding box center [744, 417] width 154 height 26
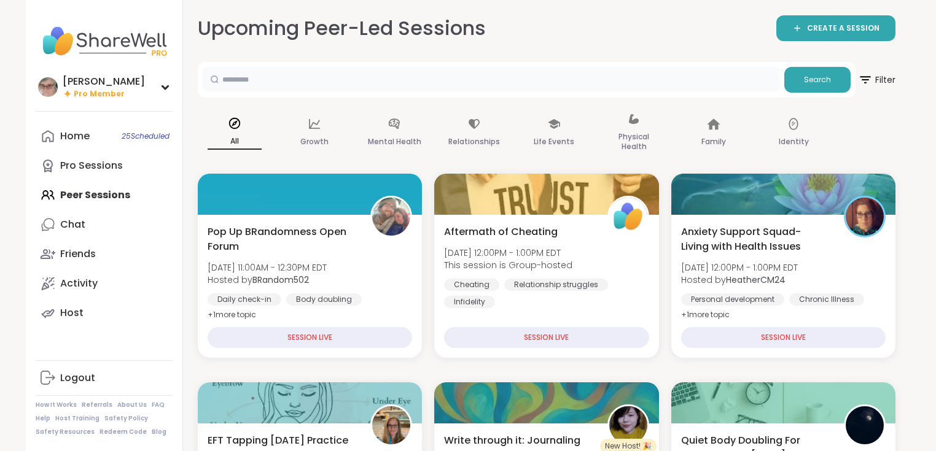
click at [292, 79] on input "text" at bounding box center [491, 79] width 577 height 25
type input "****"
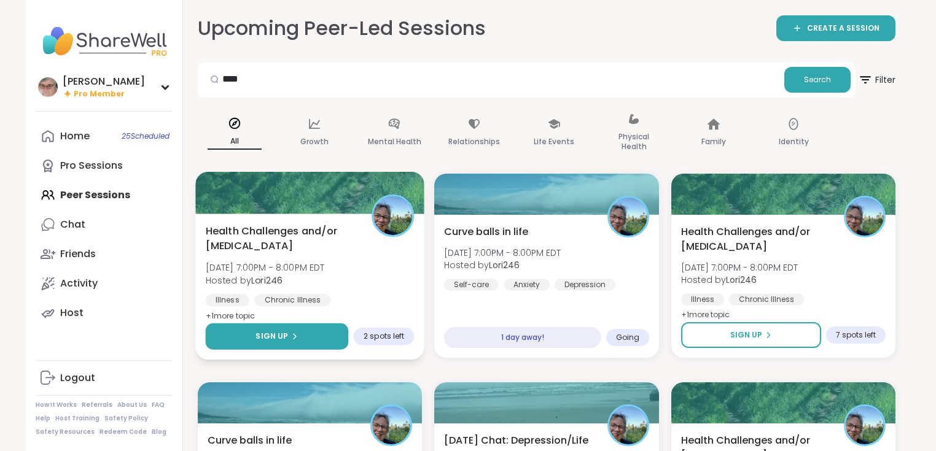
click at [260, 341] on span "Sign Up" at bounding box center [272, 336] width 33 height 11
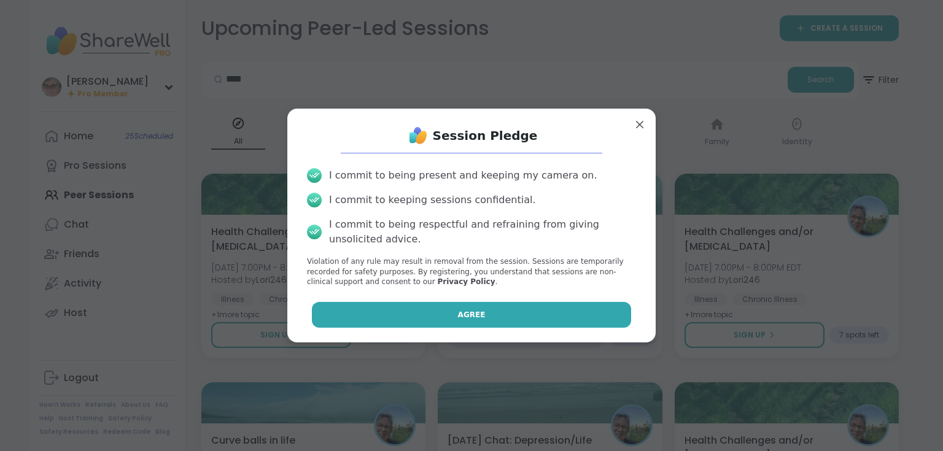
click at [410, 312] on button "Agree" at bounding box center [472, 315] width 320 height 26
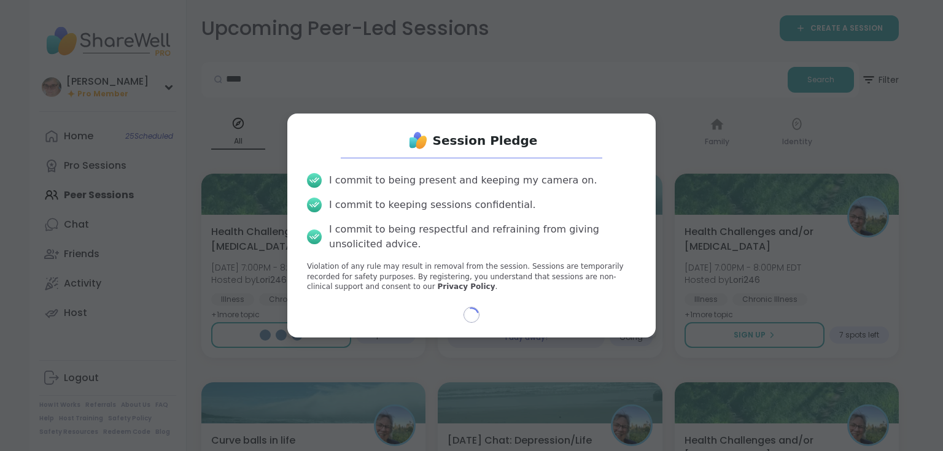
select select "**"
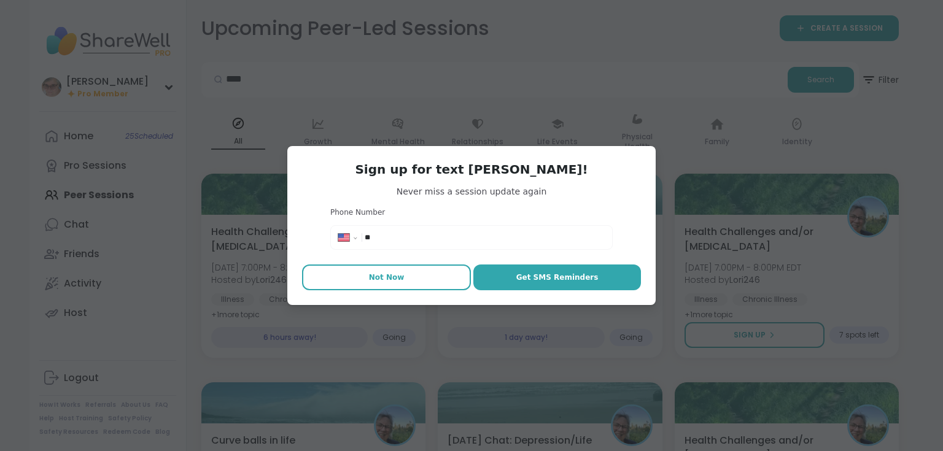
click at [404, 280] on button "Not Now" at bounding box center [386, 278] width 169 height 26
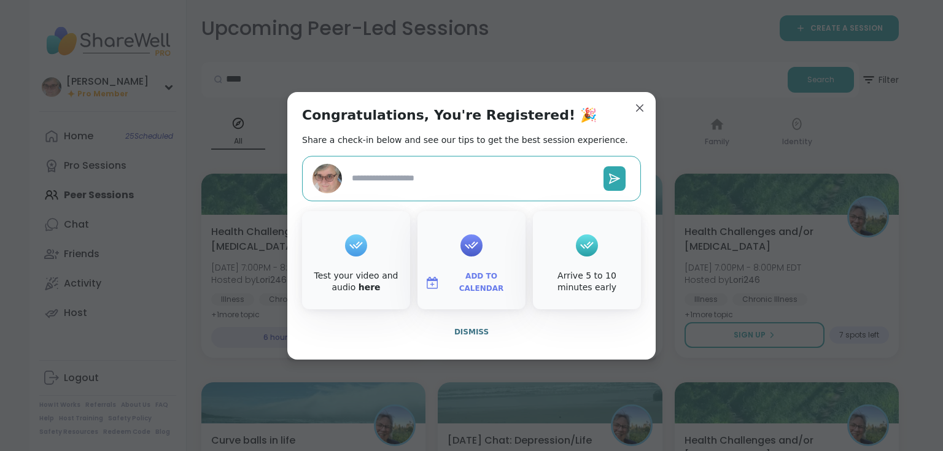
type textarea "*"
click at [474, 244] on icon at bounding box center [472, 245] width 20 height 19
click at [469, 286] on span "Add to Calendar" at bounding box center [482, 283] width 74 height 24
click at [451, 165] on button "Google Calendar" at bounding box center [471, 171] width 93 height 27
